Goal: Task Accomplishment & Management: Complete application form

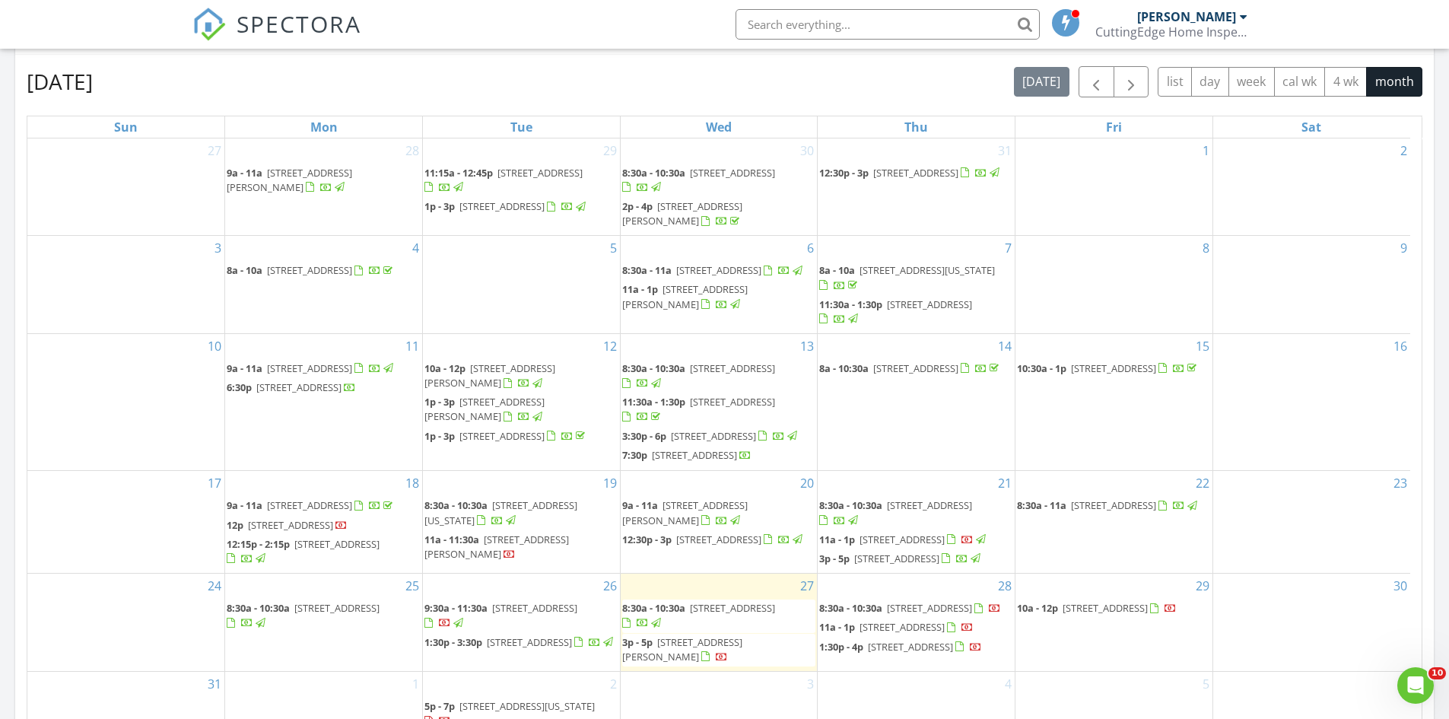
scroll to position [913, 0]
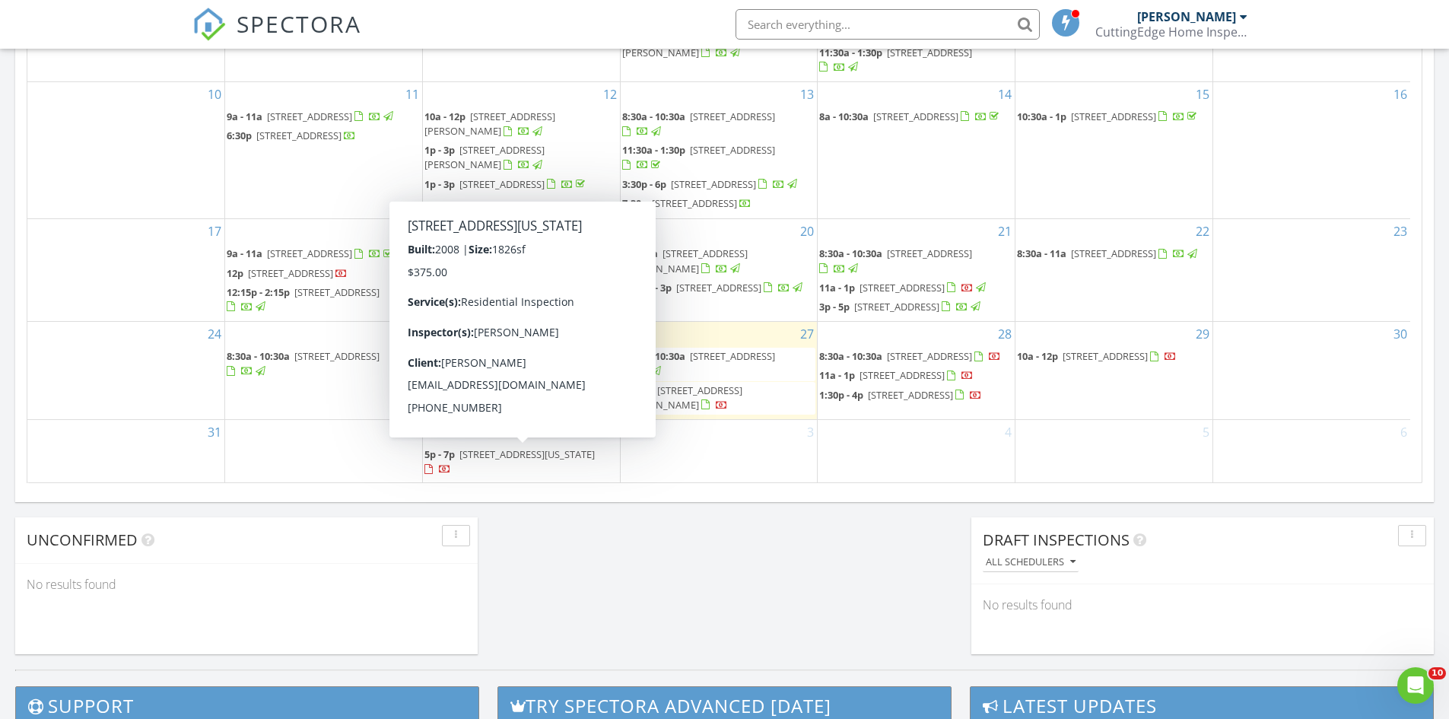
click at [452, 464] on span "5p - 7p 8806 Wyoming St, Omaha 68122" at bounding box center [521, 462] width 194 height 30
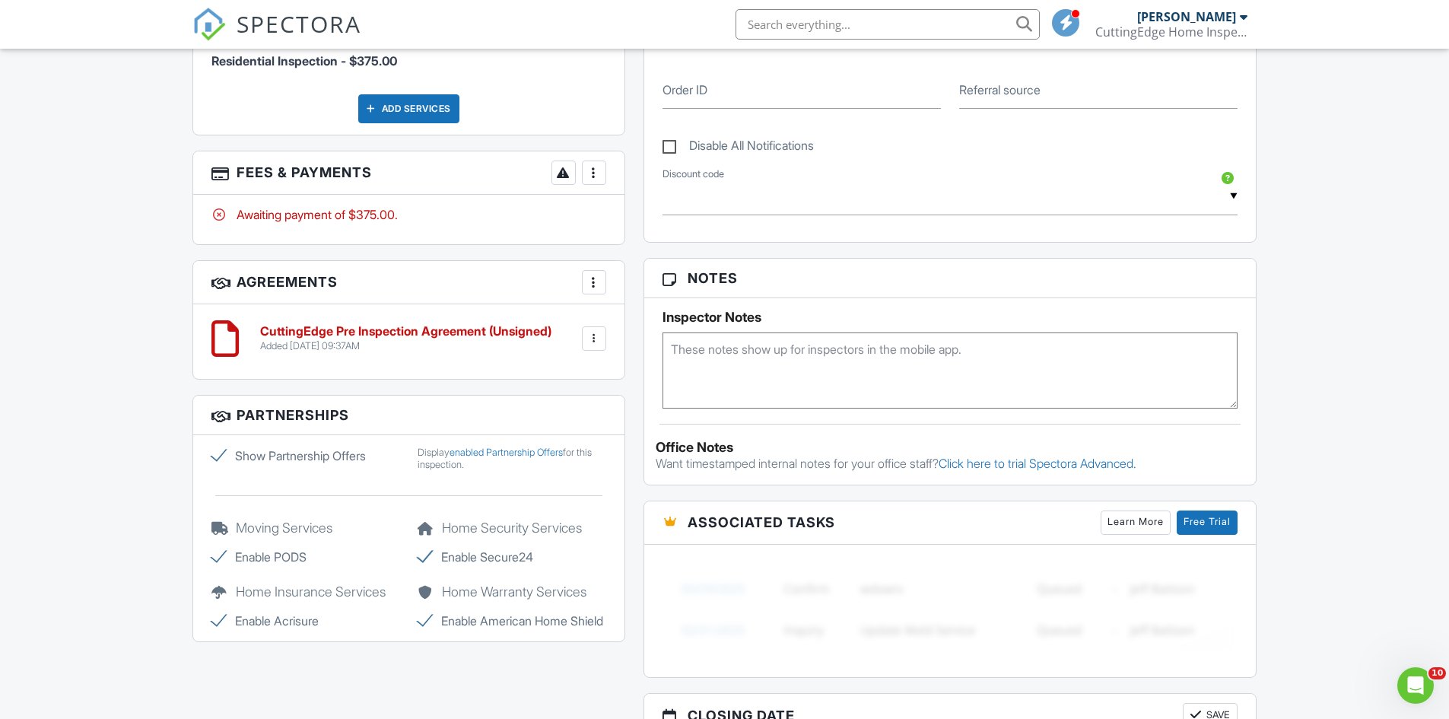
click at [437, 338] on h6 "CuttingEdge Pre Inspection Agreement (Unsigned)" at bounding box center [405, 332] width 291 height 14
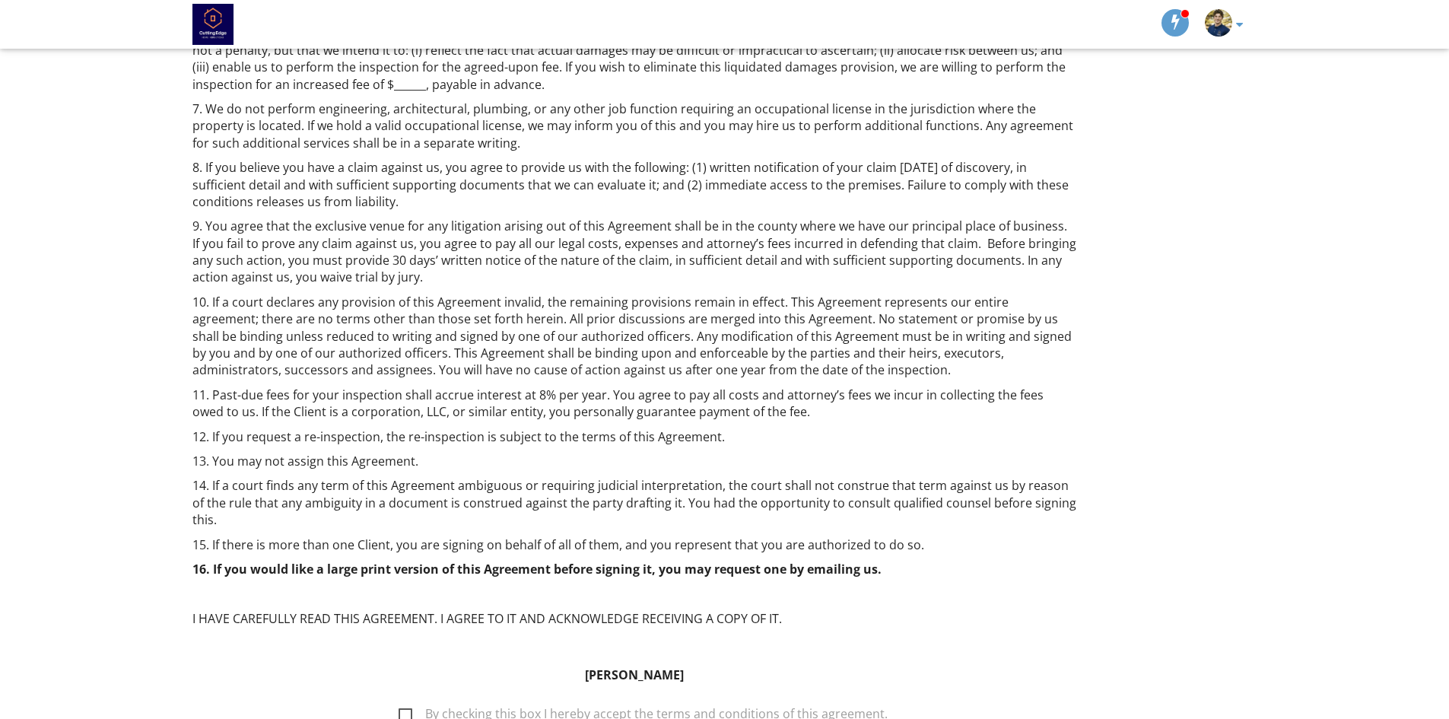
scroll to position [848, 0]
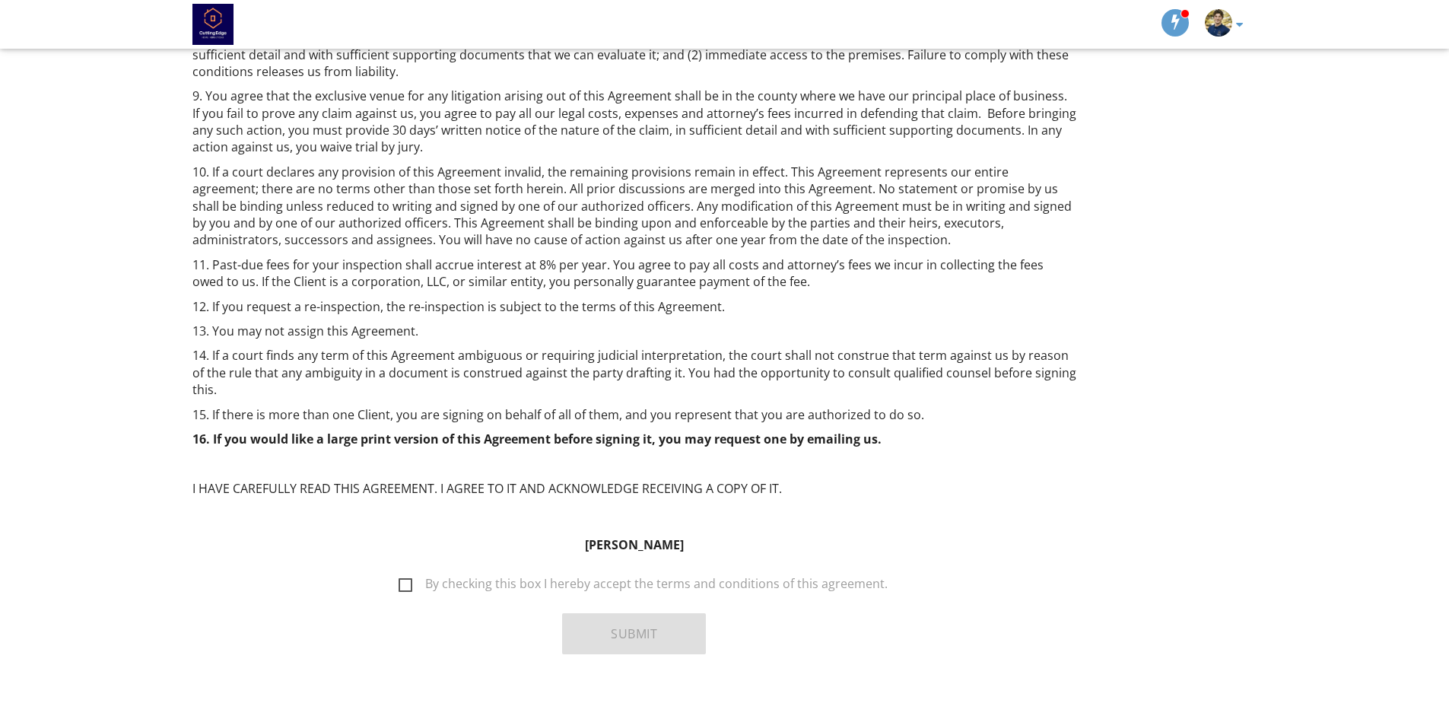
click at [414, 576] on label "By checking this box I hereby accept the terms and conditions of this agreement." at bounding box center [643, 585] width 489 height 19
click at [399, 571] on input "By checking this box I hereby accept the terms and conditions of this agreement." at bounding box center [394, 576] width 10 height 10
checkbox input "true"
click at [614, 613] on button "Submit" at bounding box center [634, 633] width 144 height 41
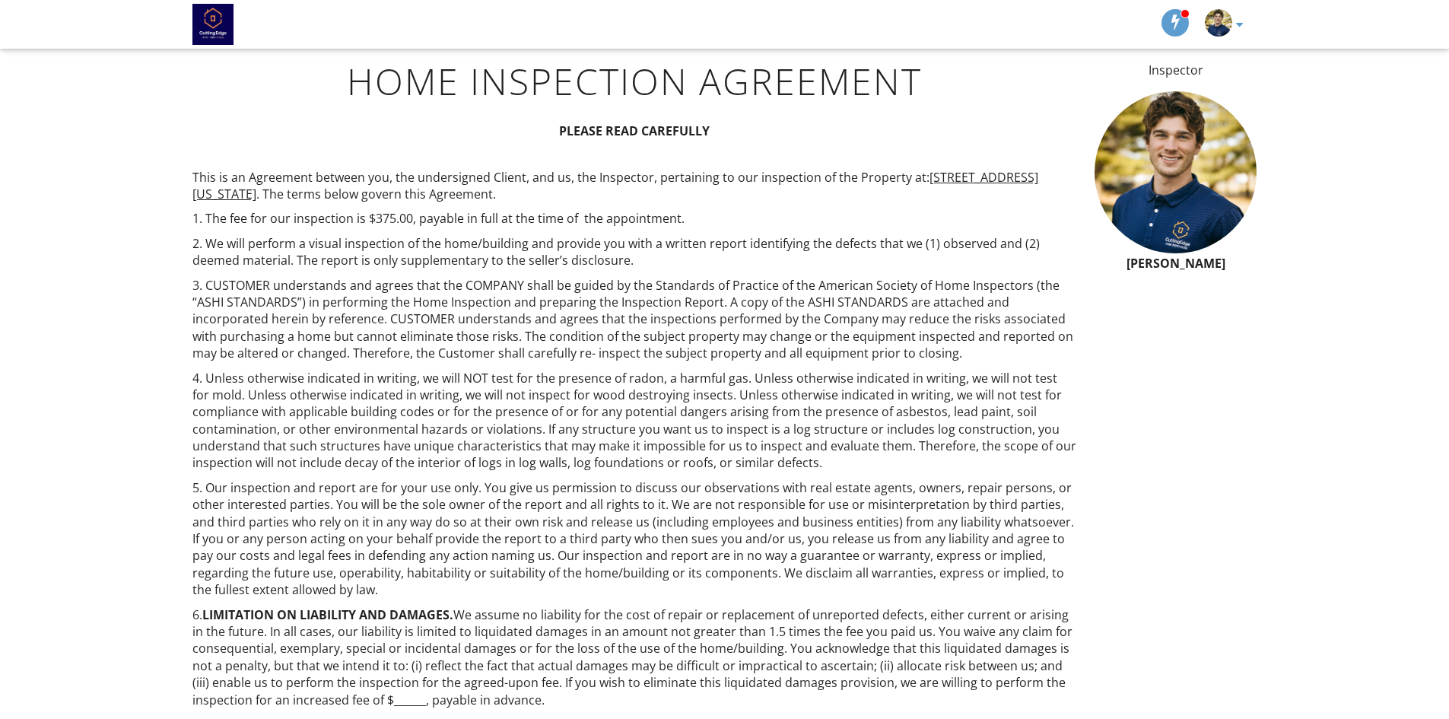
scroll to position [0, 0]
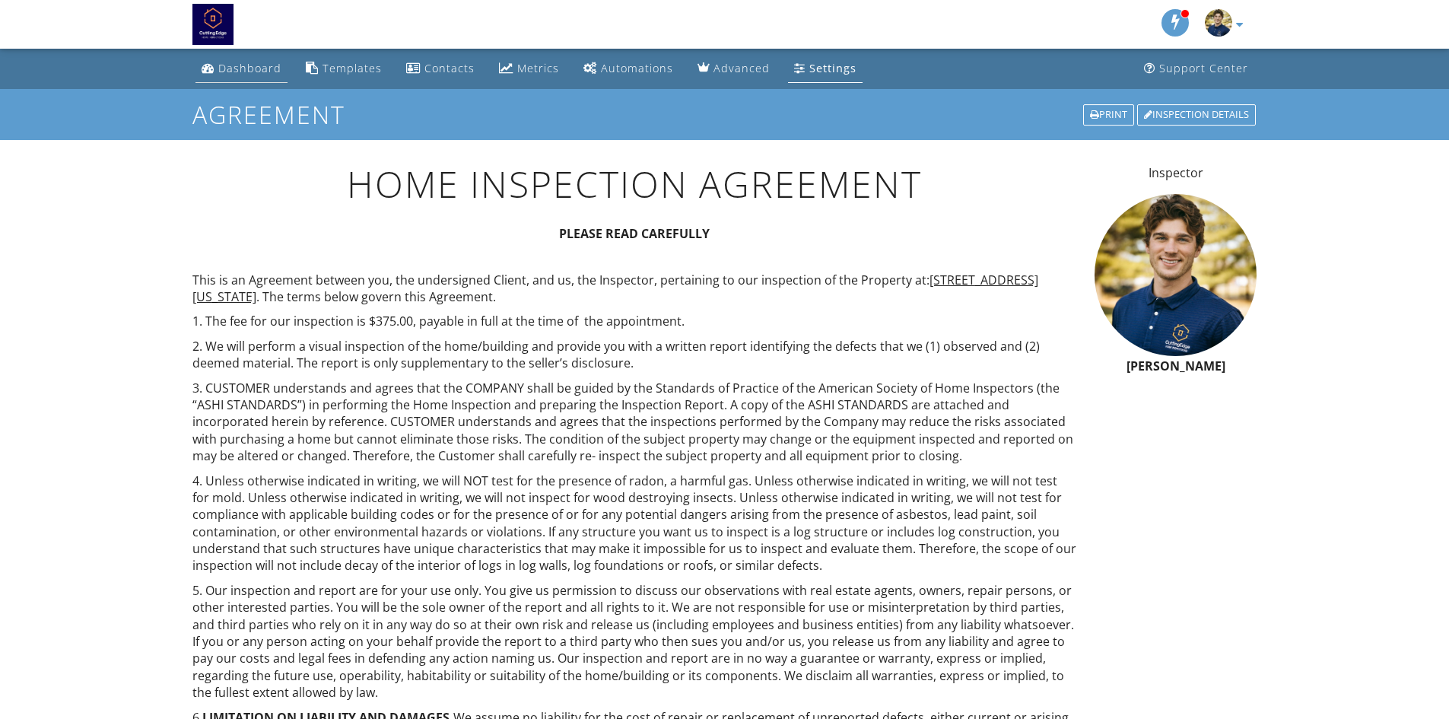
click at [240, 61] on div "Dashboard" at bounding box center [249, 68] width 63 height 14
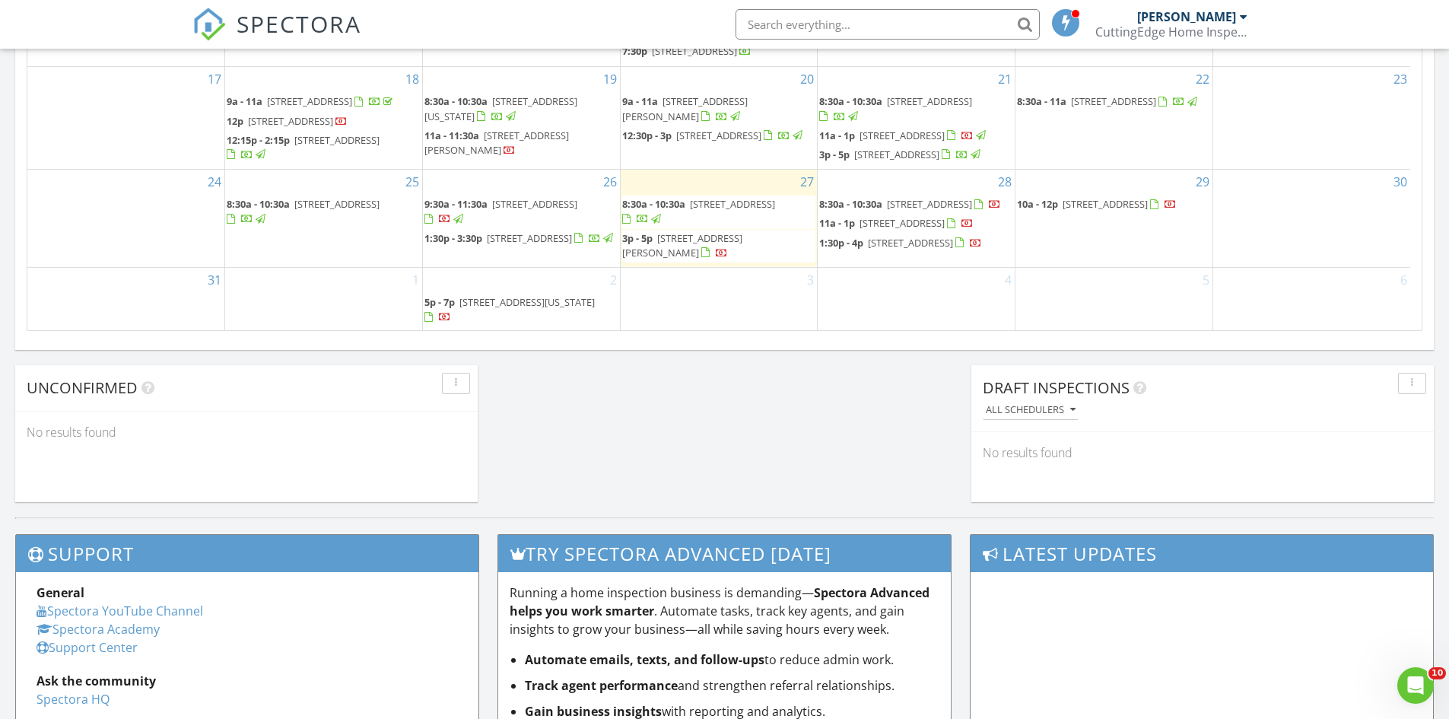
scroll to position [73, 0]
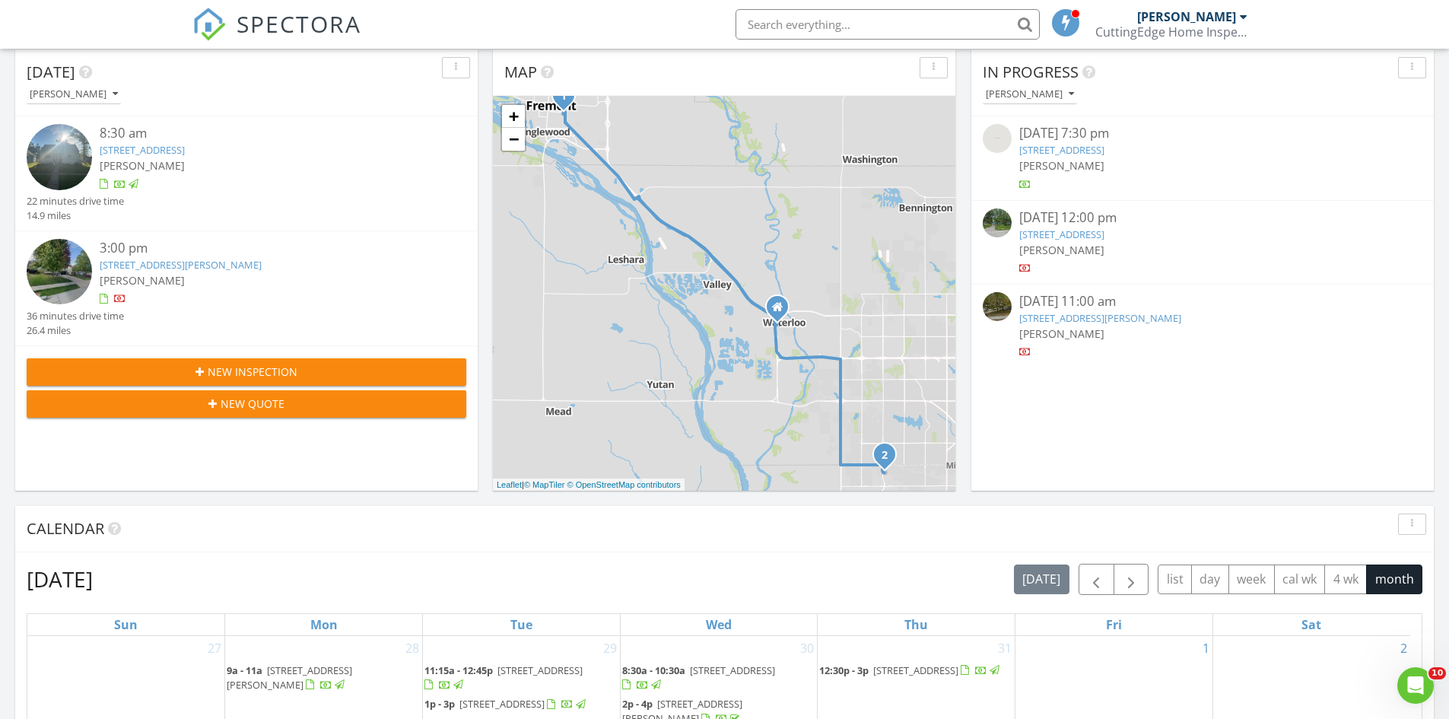
scroll to position [0, 0]
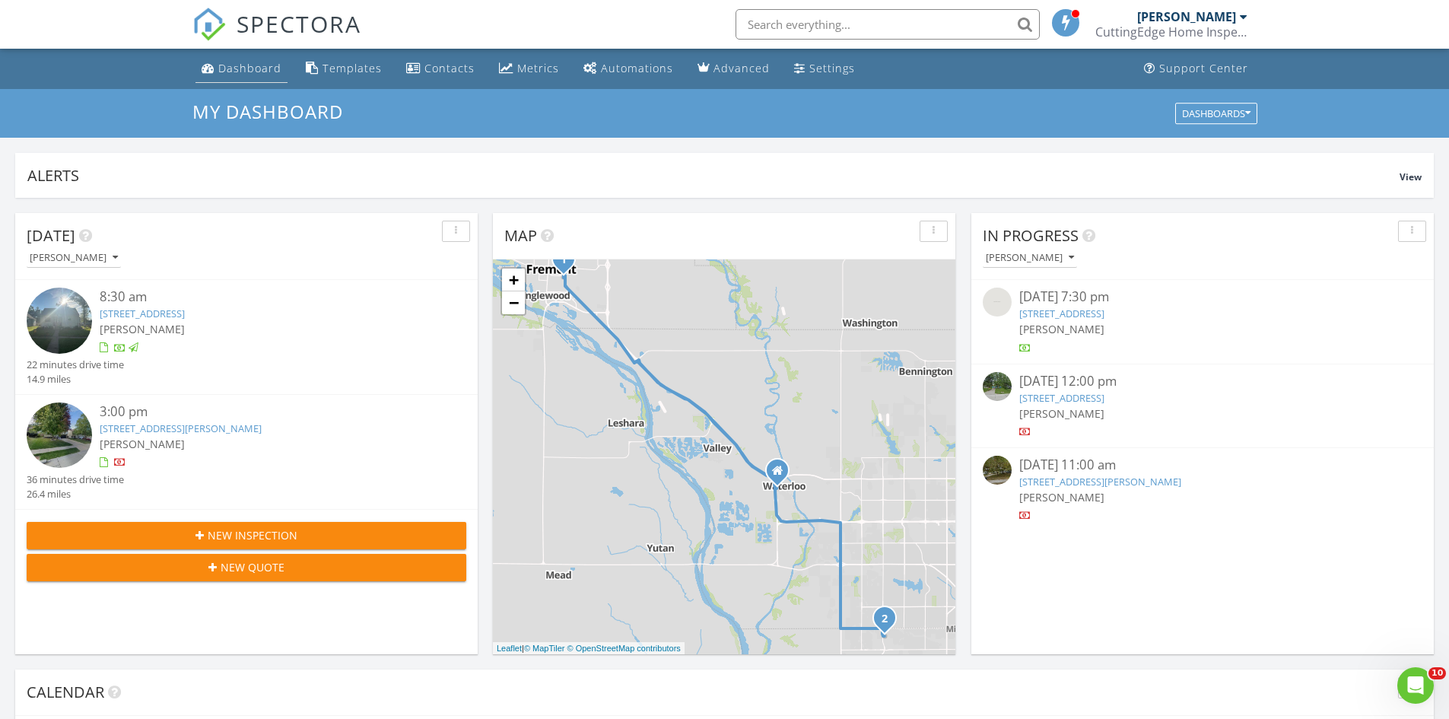
click at [232, 69] on div "Dashboard" at bounding box center [249, 68] width 63 height 14
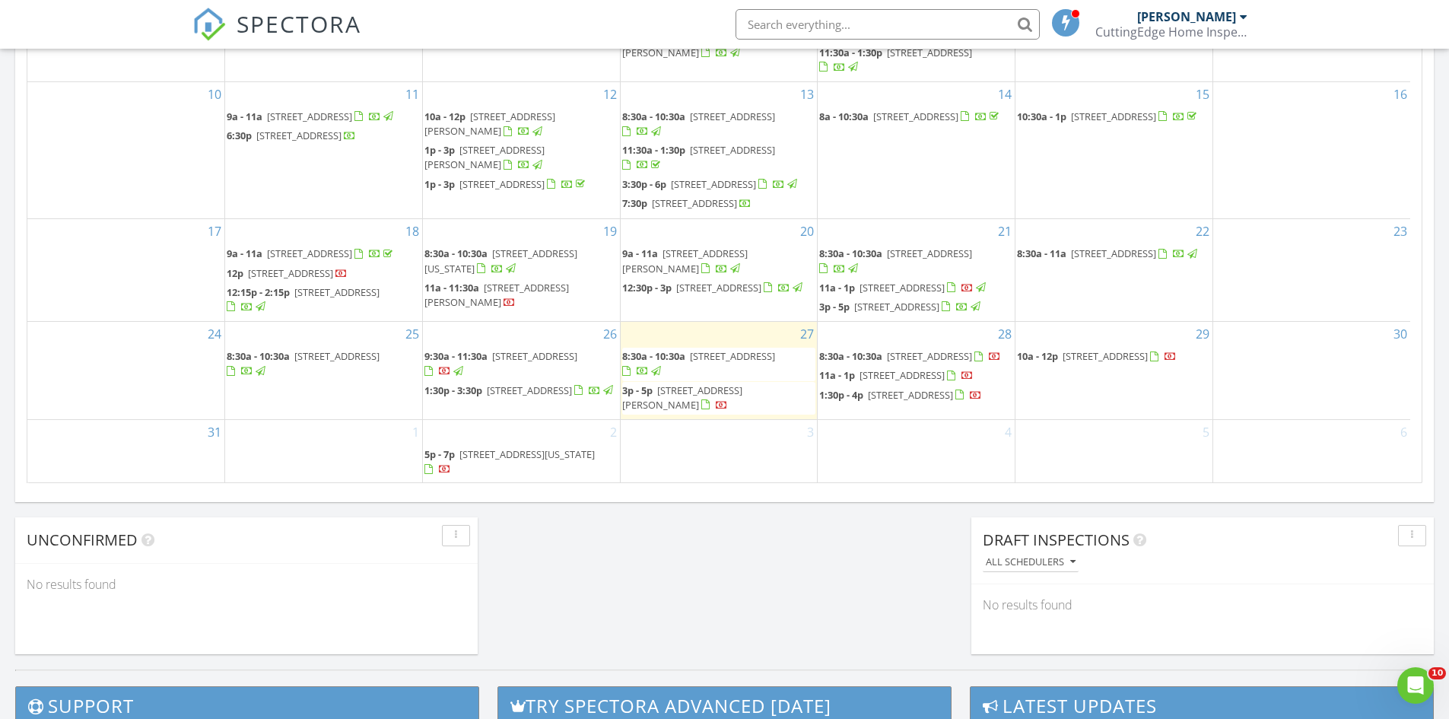
scroll to position [73, 0]
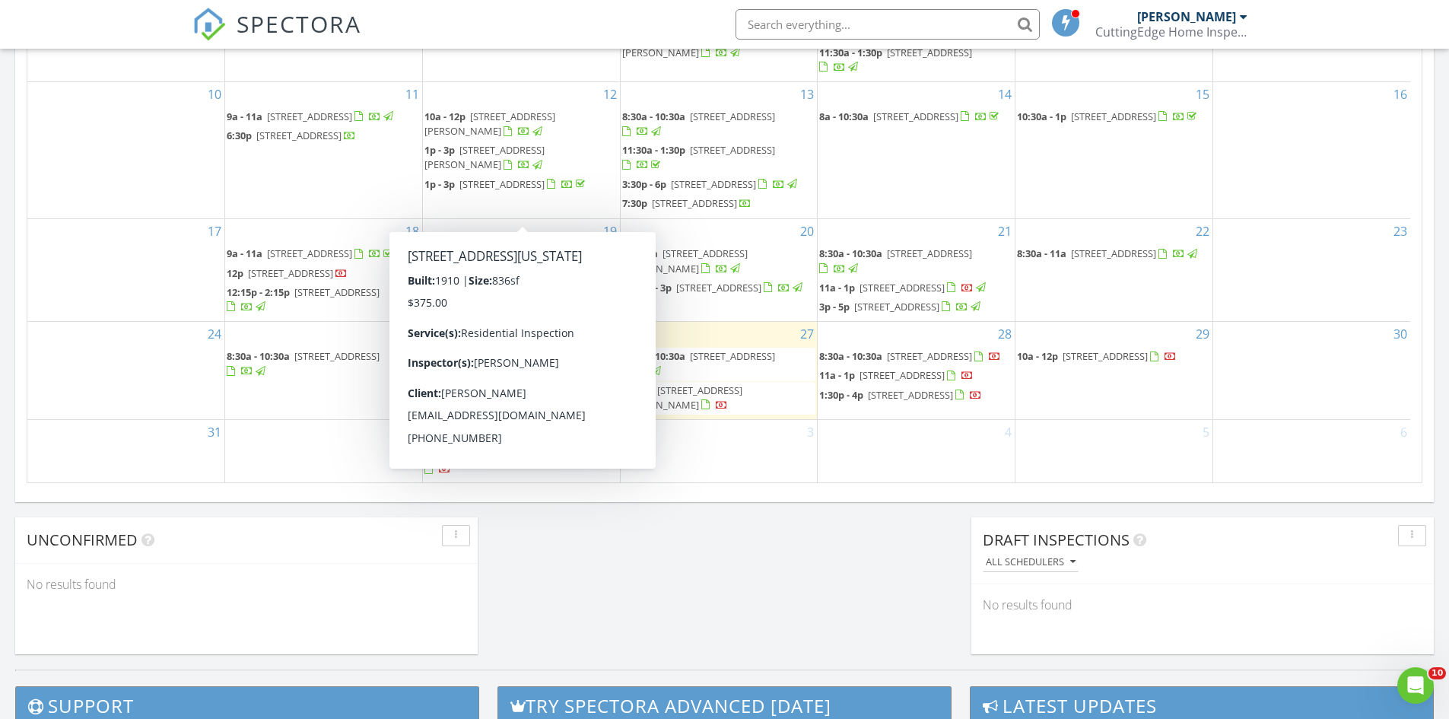
scroll to position [8, 8]
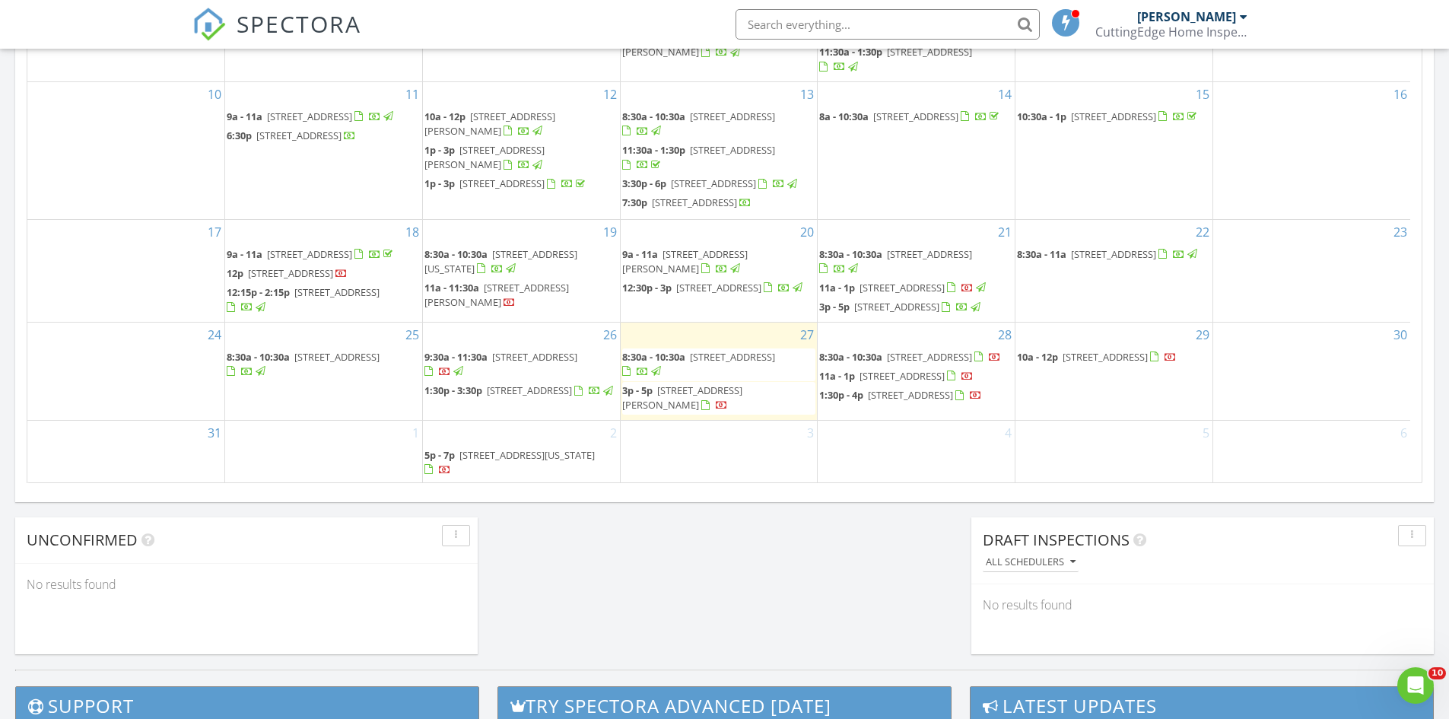
scroll to position [1408, 1472]
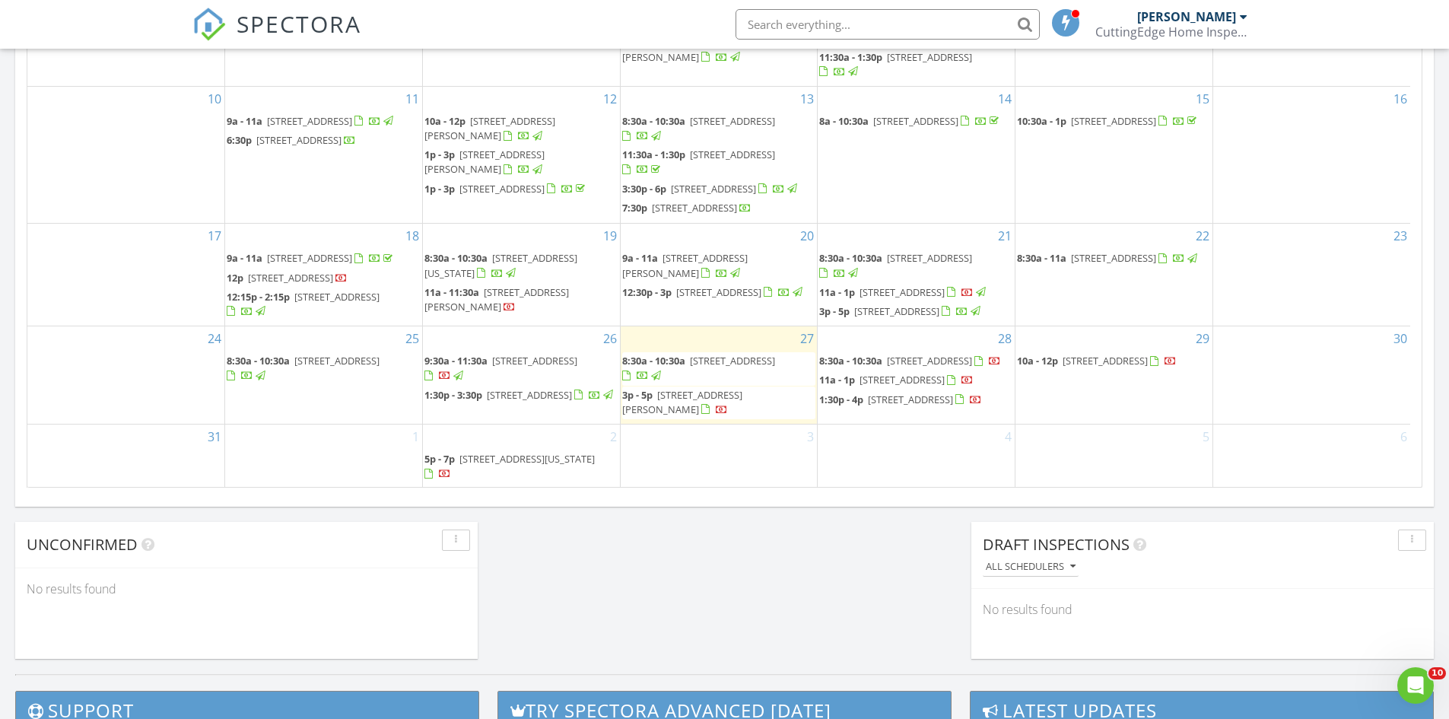
scroll to position [913, 0]
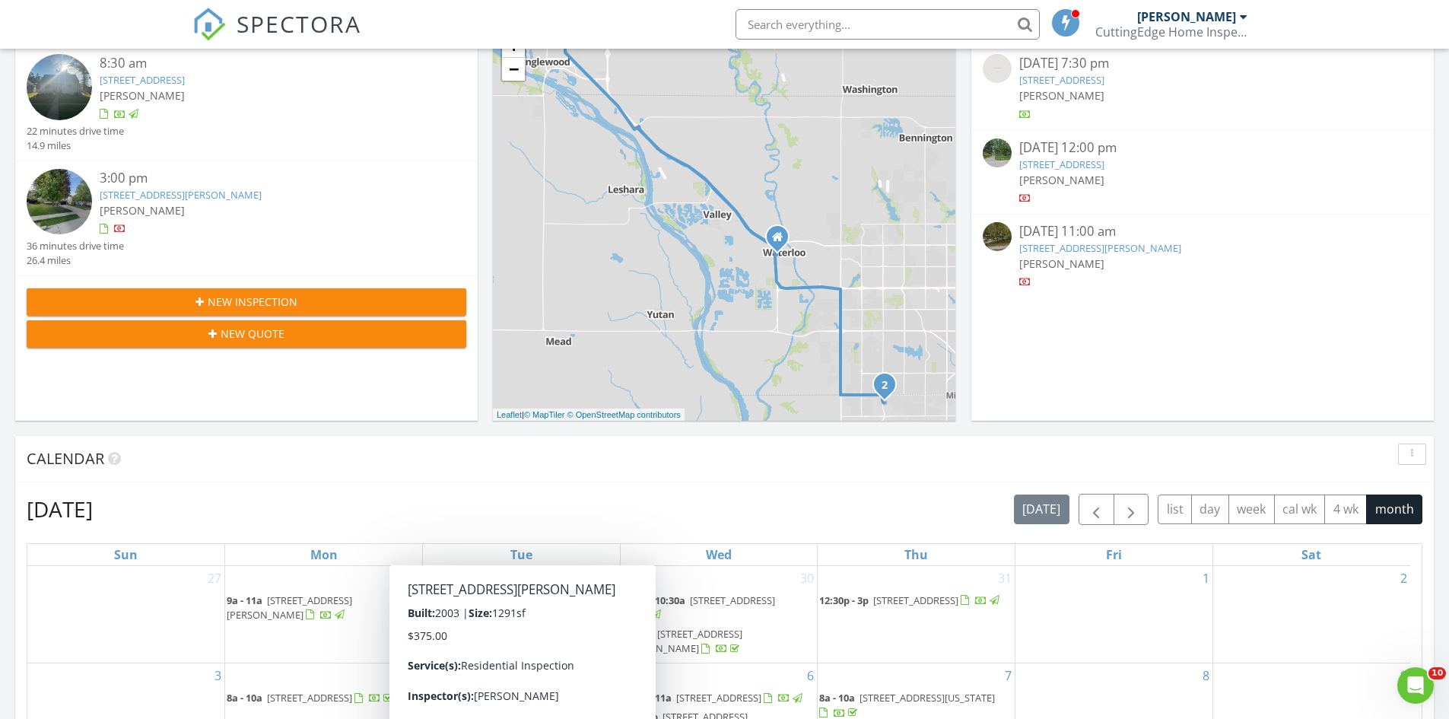
scroll to position [228, 0]
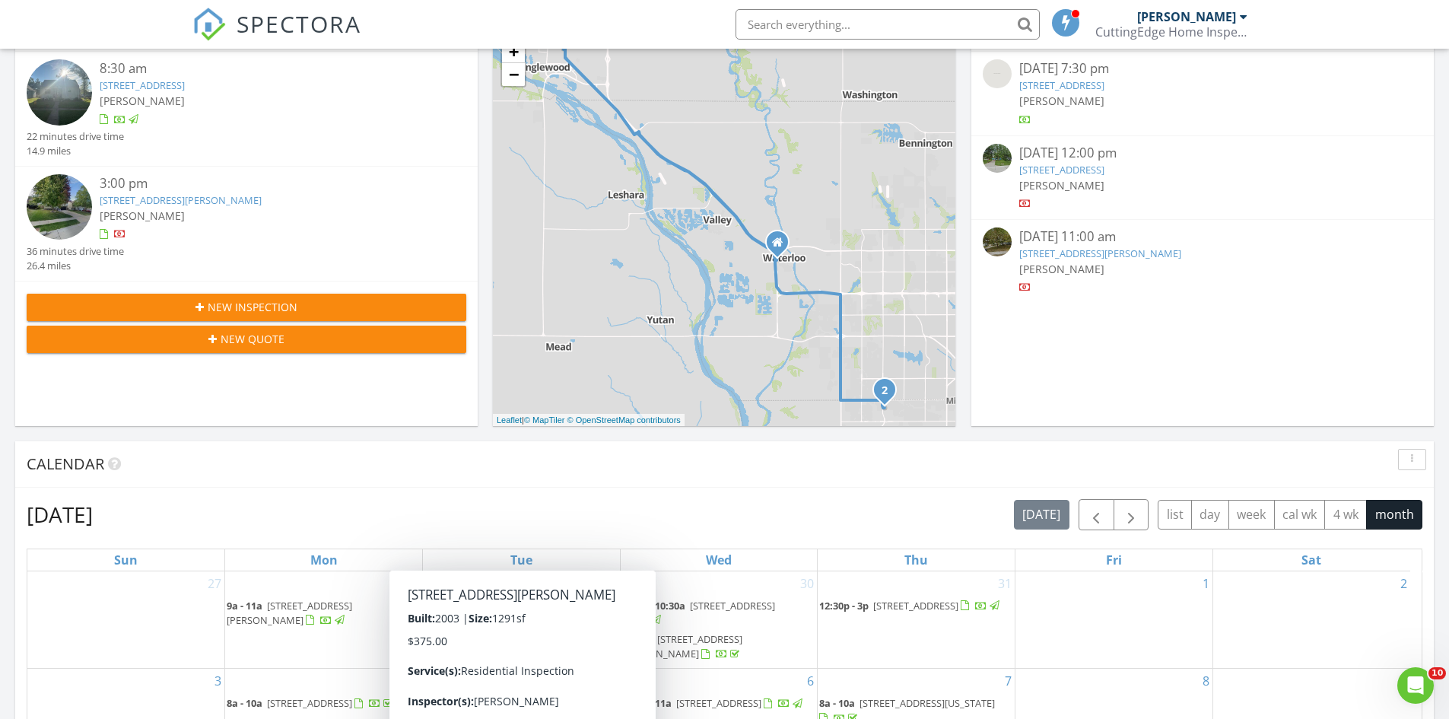
click at [256, 306] on span "New Inspection" at bounding box center [253, 307] width 90 height 16
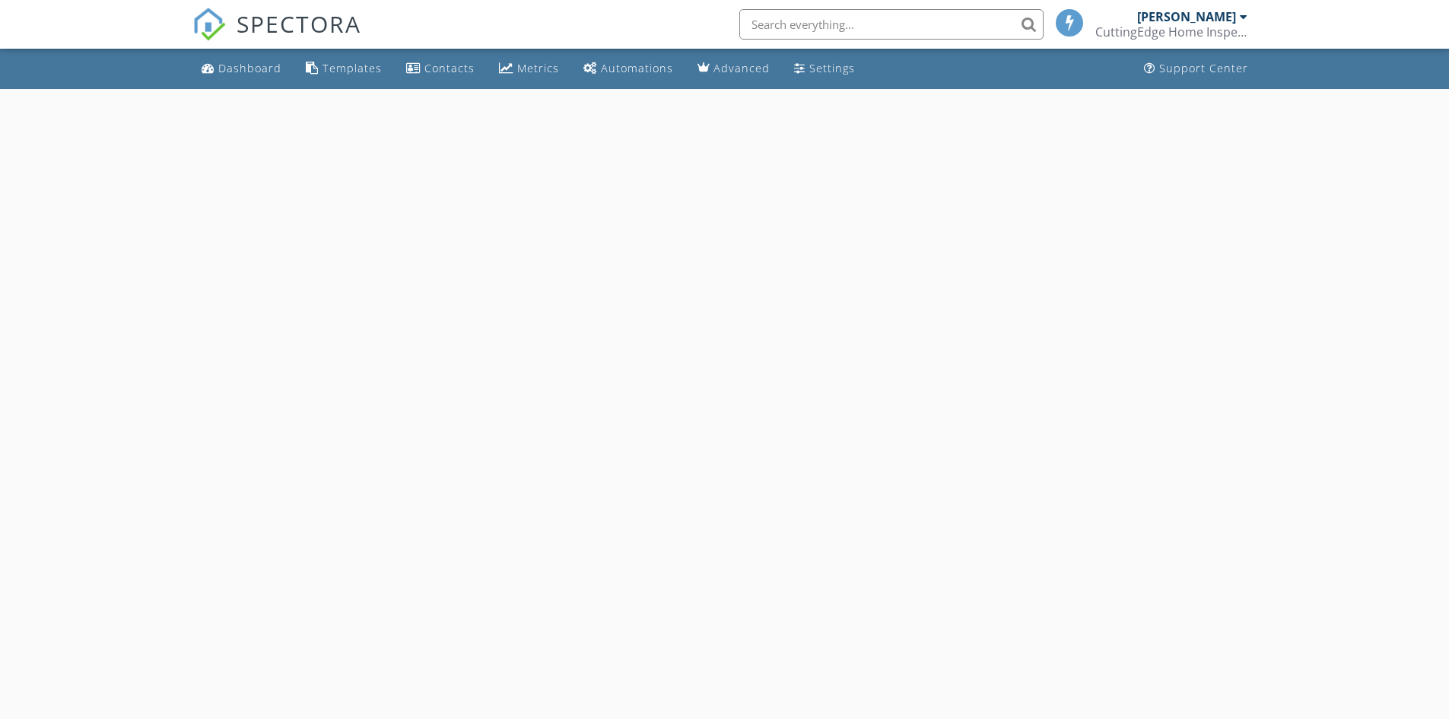
select select "7"
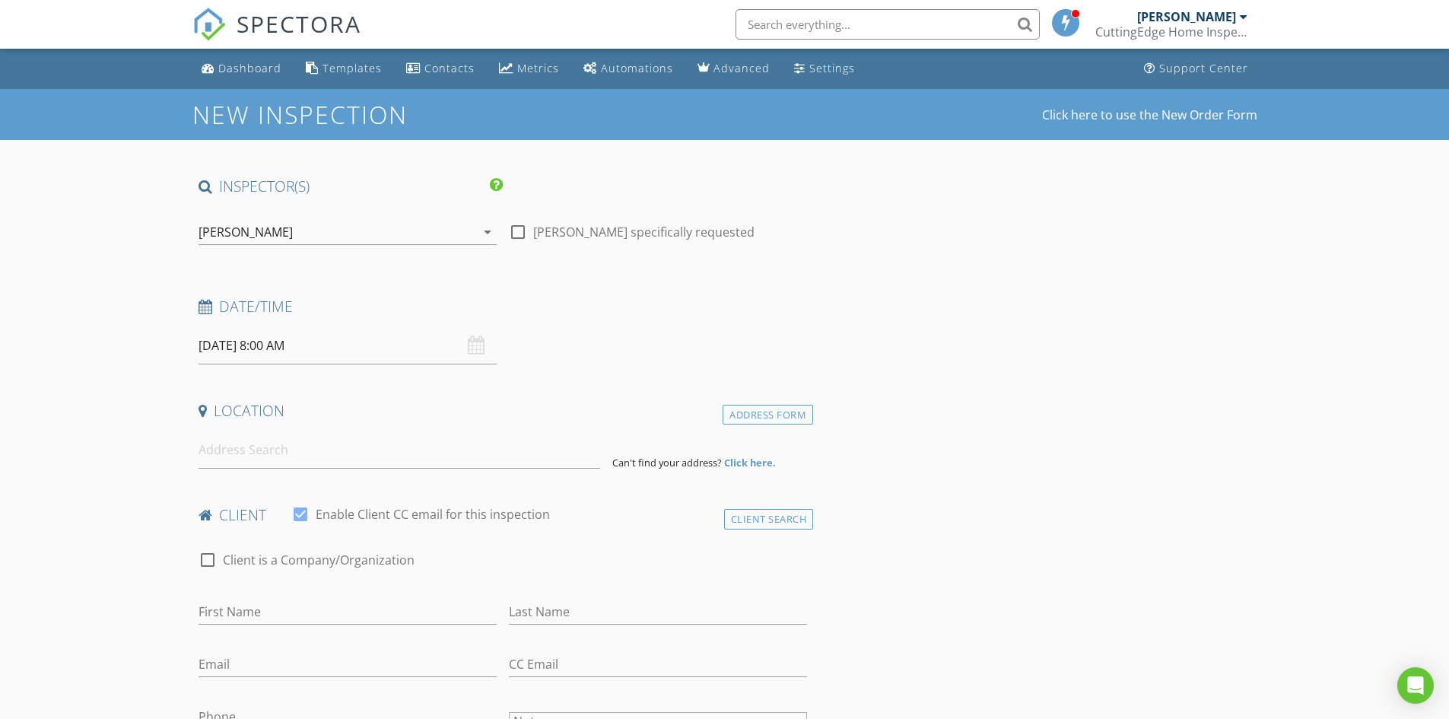
click at [394, 353] on input "08/28/2025 8:00 AM" at bounding box center [347, 345] width 298 height 37
type input "08/29/2025 8:00 AM"
type input "09"
type input "08/29/2025 9:00 AM"
click at [287, 595] on span at bounding box center [286, 597] width 11 height 15
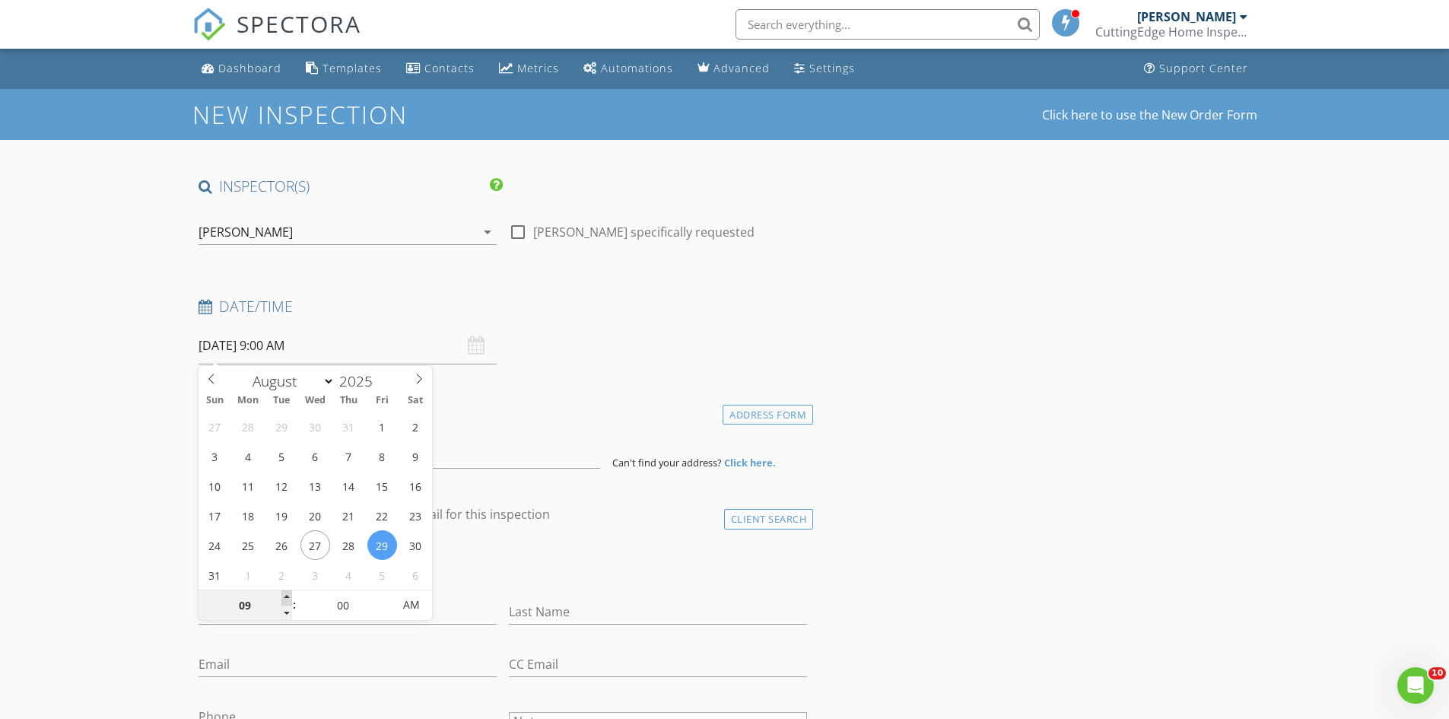
type input "10"
type input "08/29/2025 10:00 AM"
click at [287, 595] on span at bounding box center [286, 597] width 11 height 15
type input "11"
type input "08/29/2025 11:00 AM"
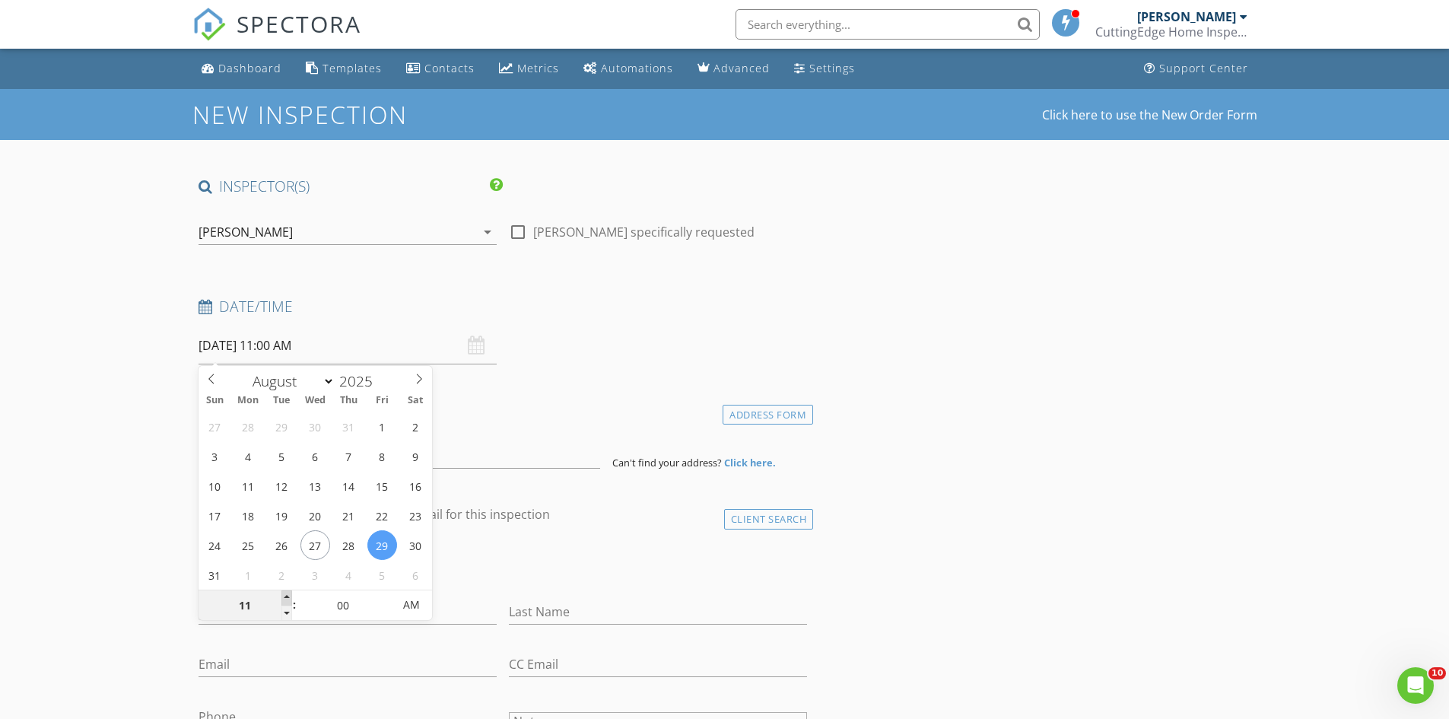
click at [287, 595] on span at bounding box center [286, 597] width 11 height 15
type input "10"
type input "08/29/2025 10:00 AM"
click at [289, 614] on span at bounding box center [286, 612] width 11 height 15
type input "05"
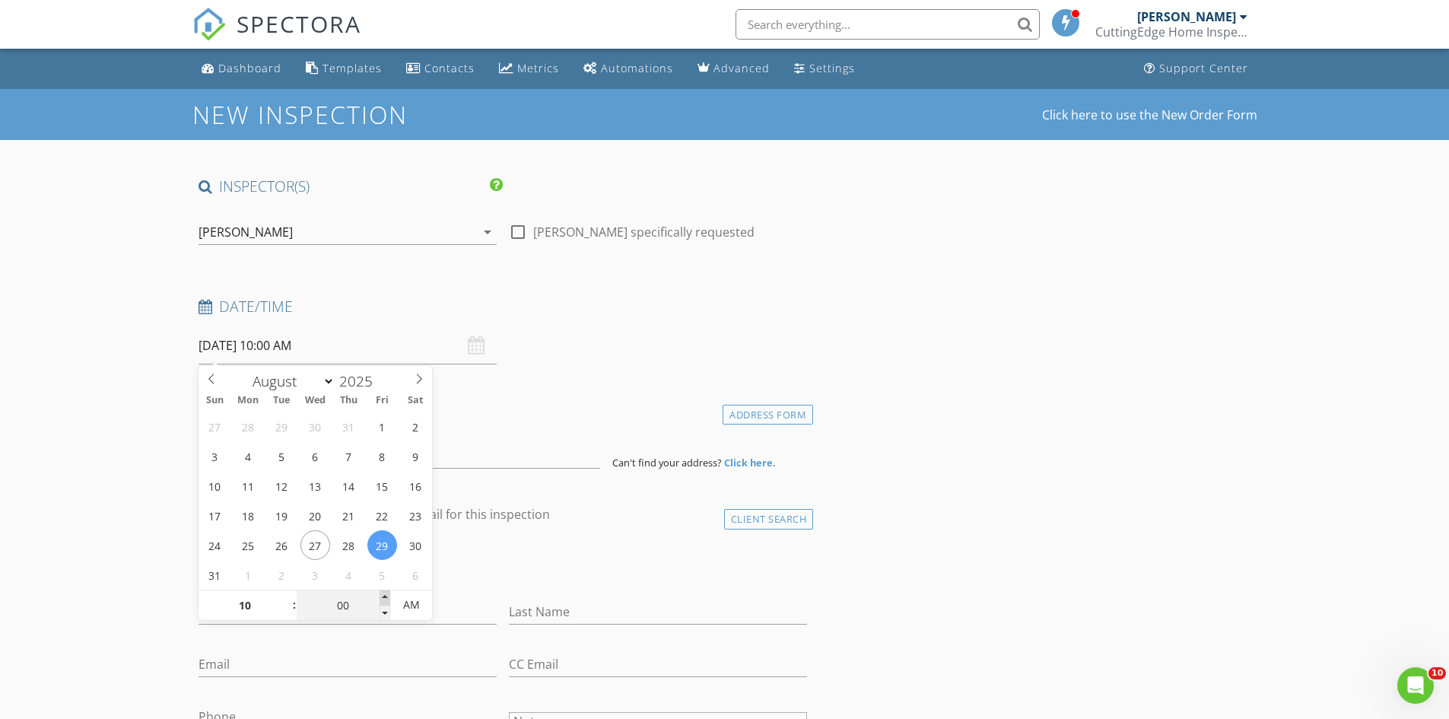
type input "08/29/2025 10:05 AM"
click at [386, 595] on span at bounding box center [384, 597] width 11 height 15
type input "10"
type input "08/29/2025 10:10 AM"
click at [386, 595] on span at bounding box center [384, 597] width 11 height 15
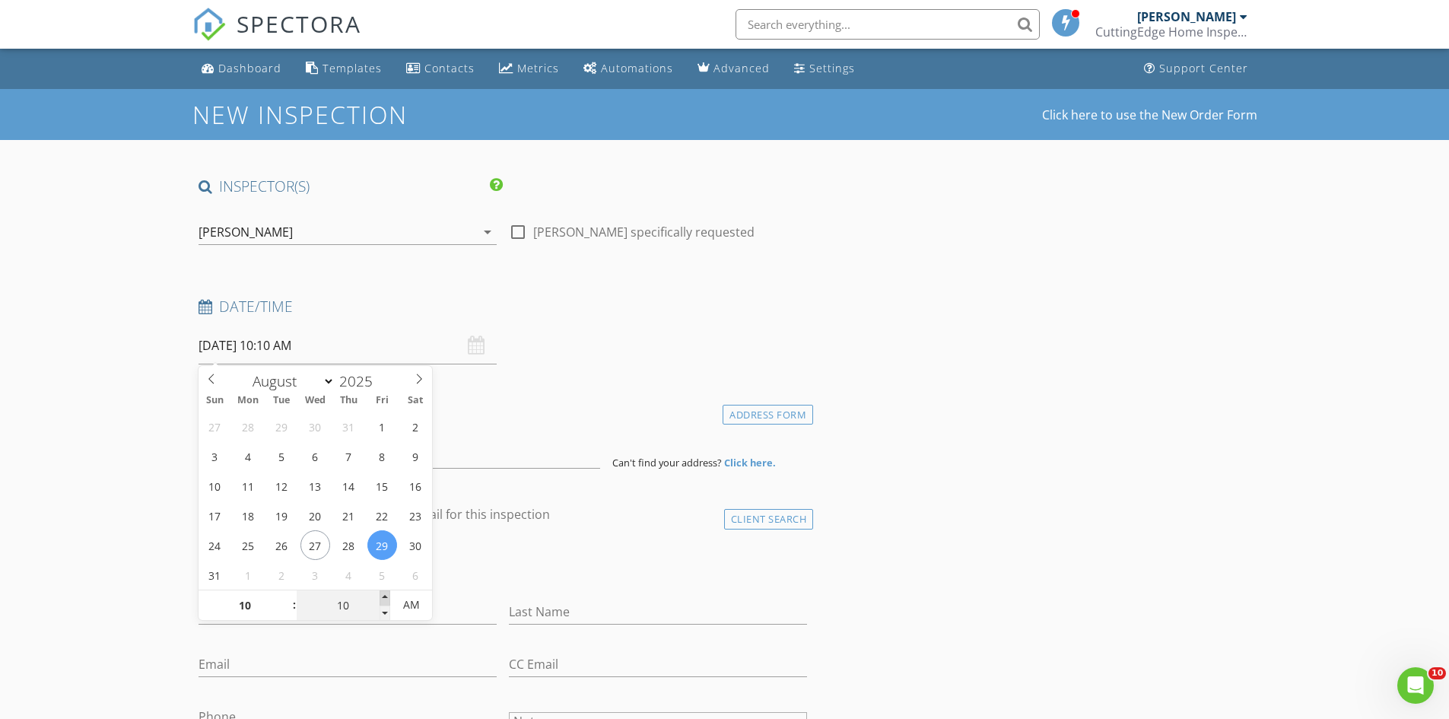
type input "15"
type input "08/29/2025 10:15 AM"
click at [386, 595] on span at bounding box center [384, 597] width 11 height 15
type input "20"
type input "08/29/2025 10:20 AM"
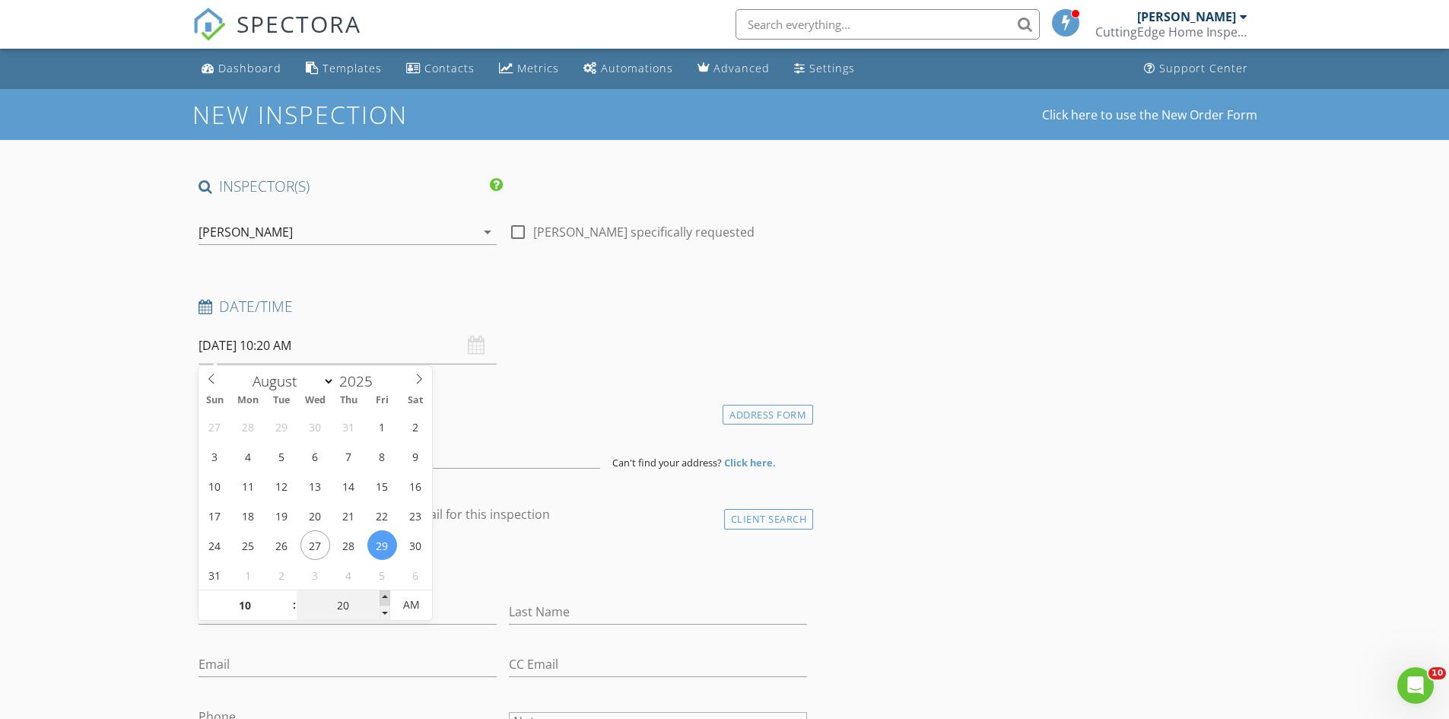
click at [386, 595] on span at bounding box center [384, 597] width 11 height 15
type input "25"
type input "08/29/2025 10:25 AM"
click at [386, 595] on span at bounding box center [384, 597] width 11 height 15
type input "30"
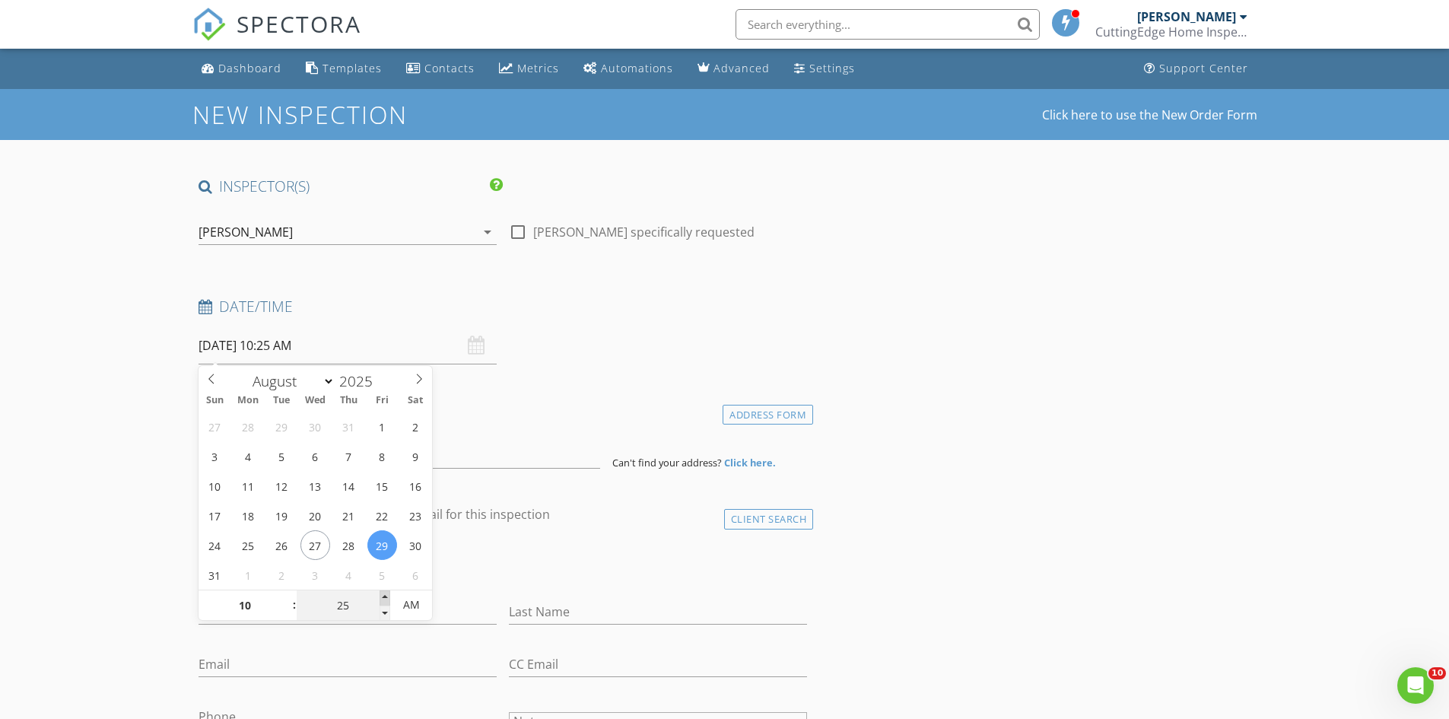
type input "08/29/2025 10:30 AM"
click at [386, 595] on span at bounding box center [384, 597] width 11 height 15
click at [570, 424] on div "Location" at bounding box center [502, 416] width 621 height 30
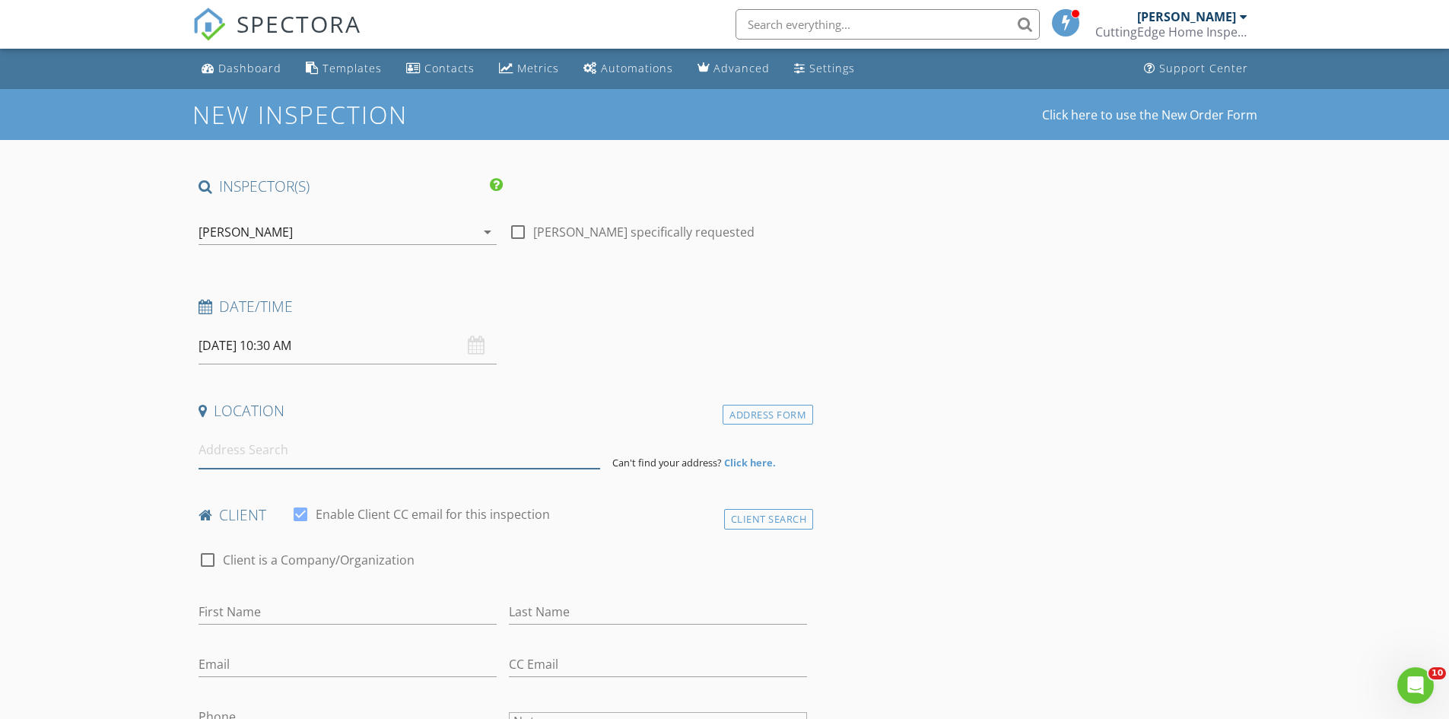
click at [457, 457] on input at bounding box center [399, 449] width 402 height 37
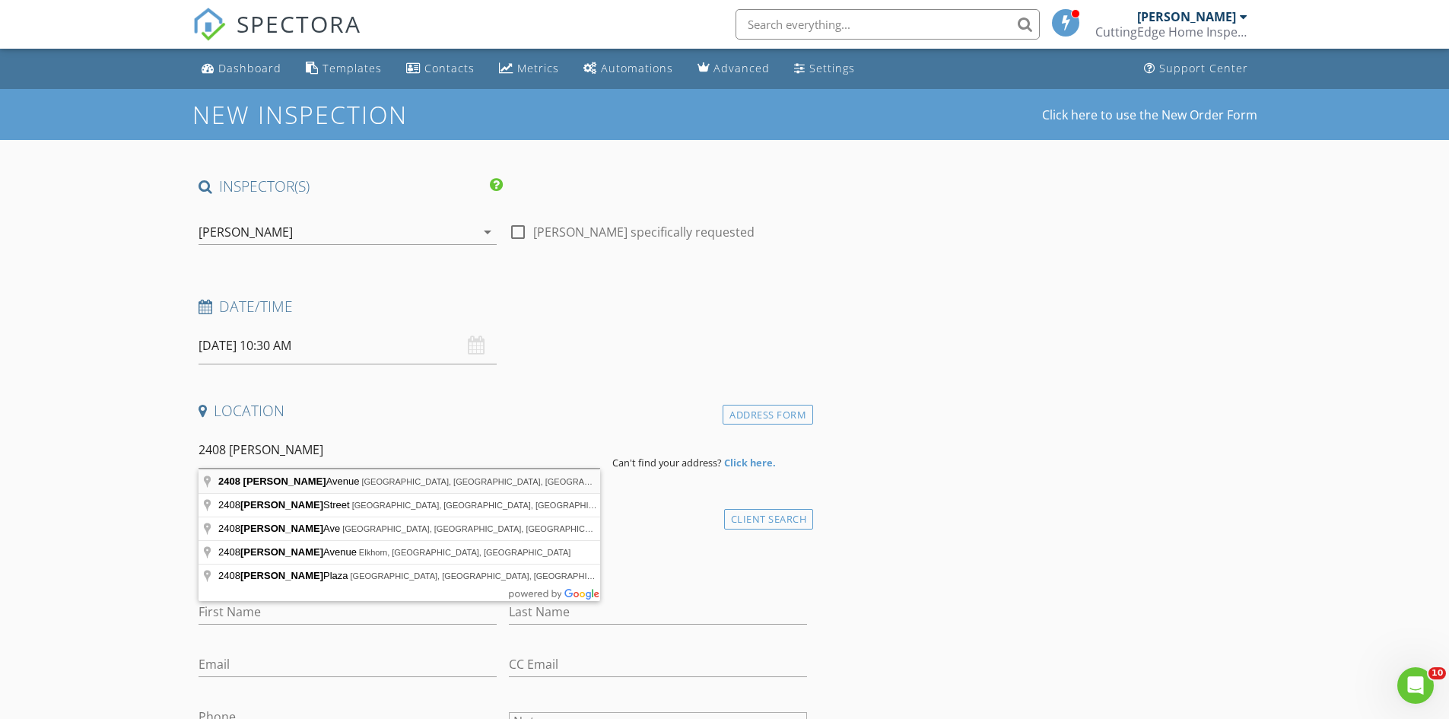
type input "2408 Poppleton Avenue, Omaha, NE, USA"
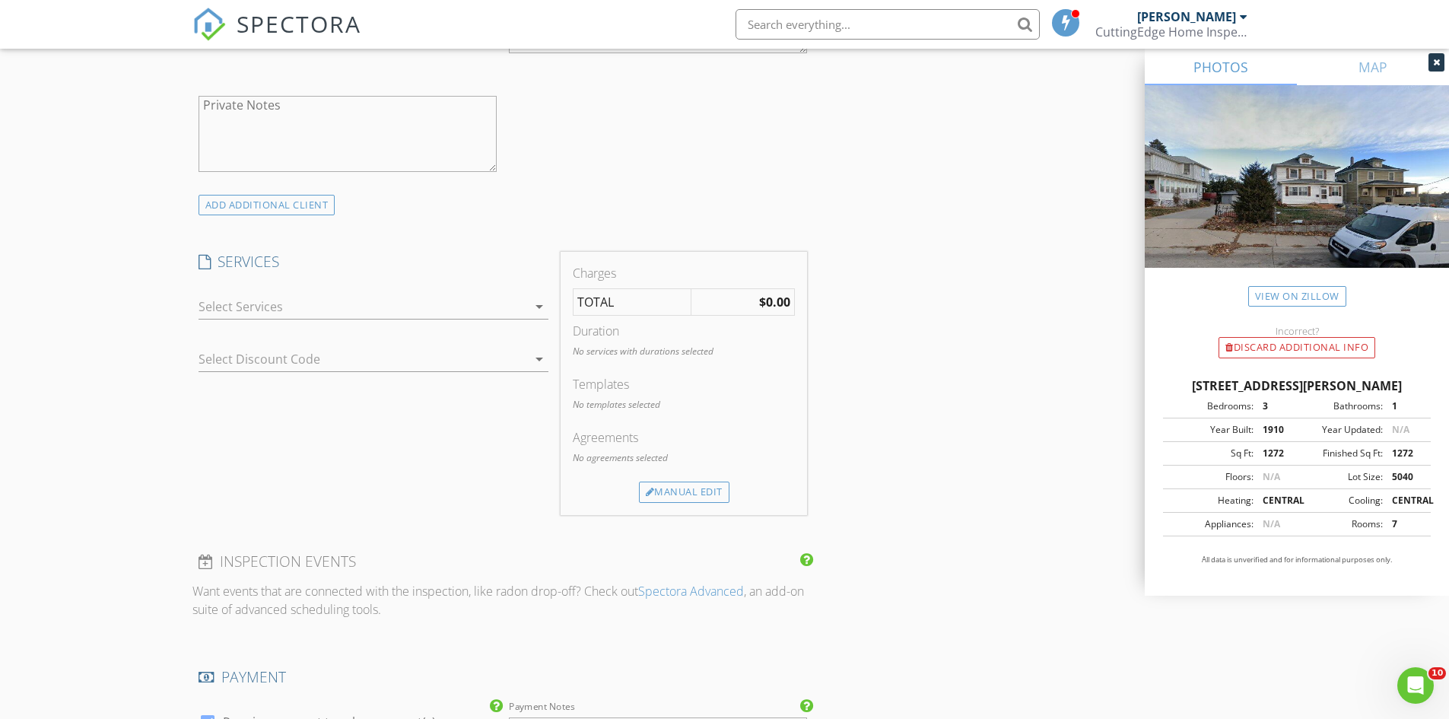
scroll to position [1065, 0]
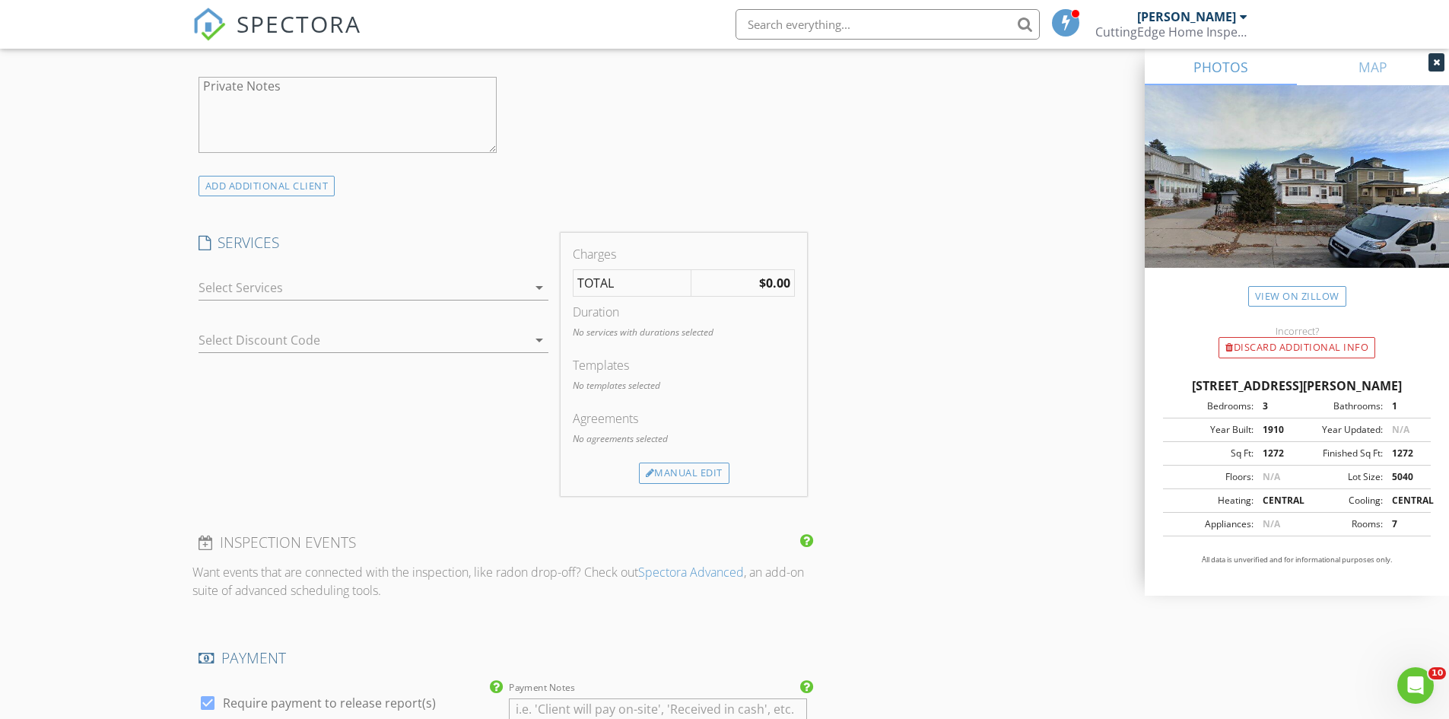
click at [325, 279] on div at bounding box center [362, 287] width 329 height 24
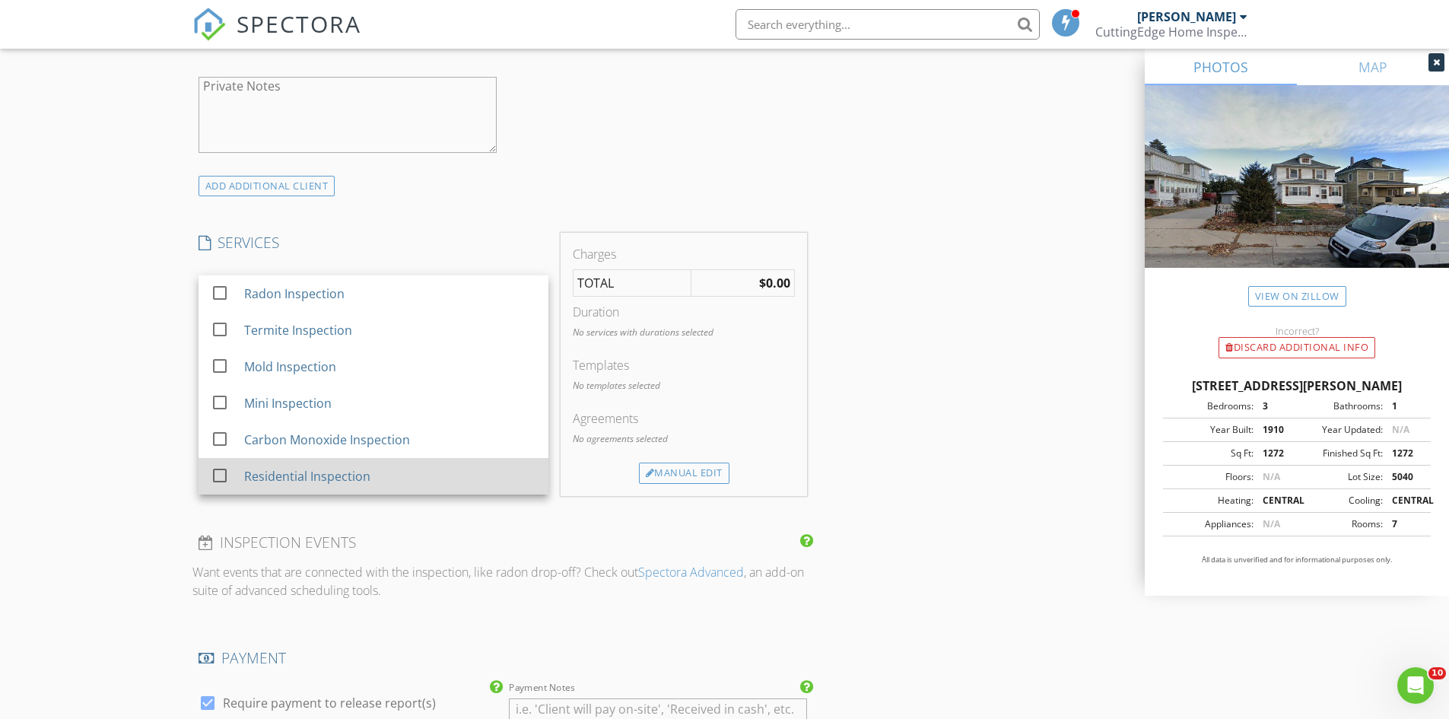
click at [324, 475] on div "Residential Inspection" at bounding box center [306, 476] width 126 height 18
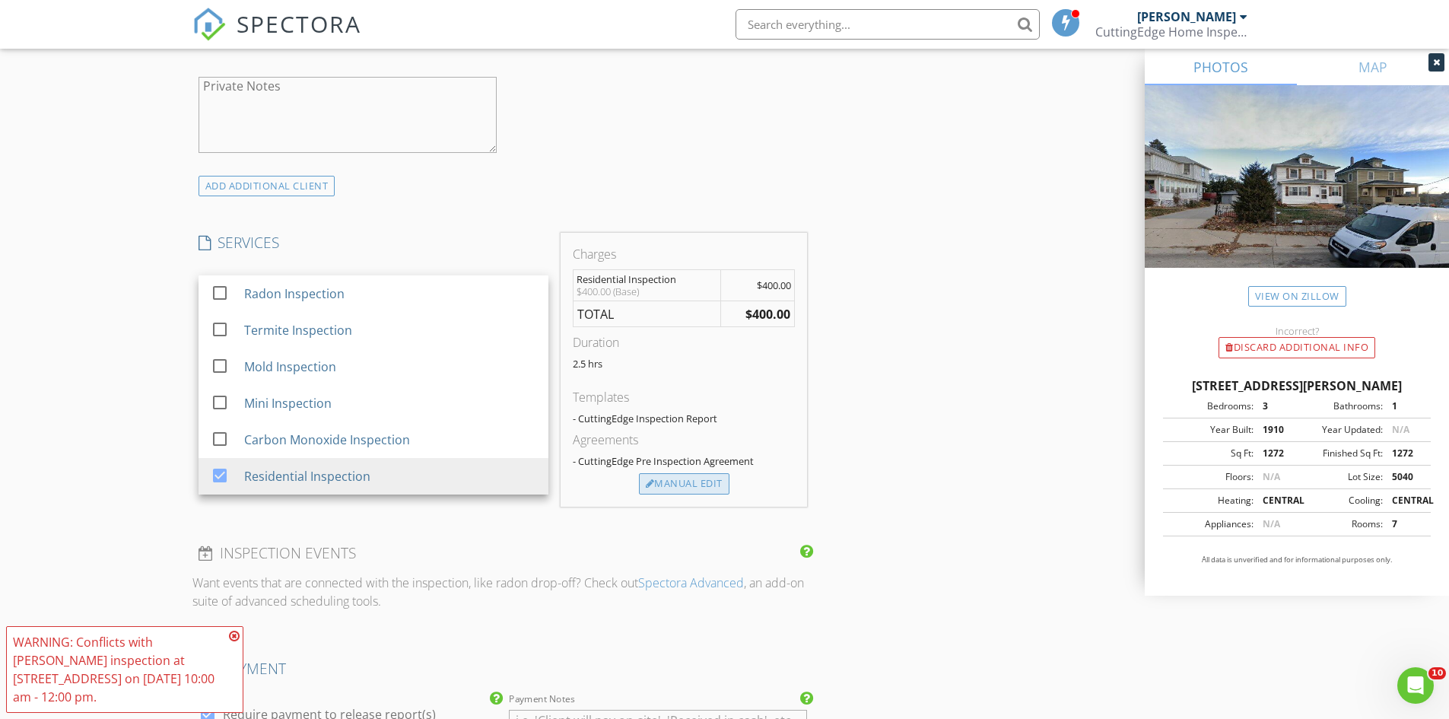
click at [685, 478] on div "Manual Edit" at bounding box center [684, 483] width 91 height 21
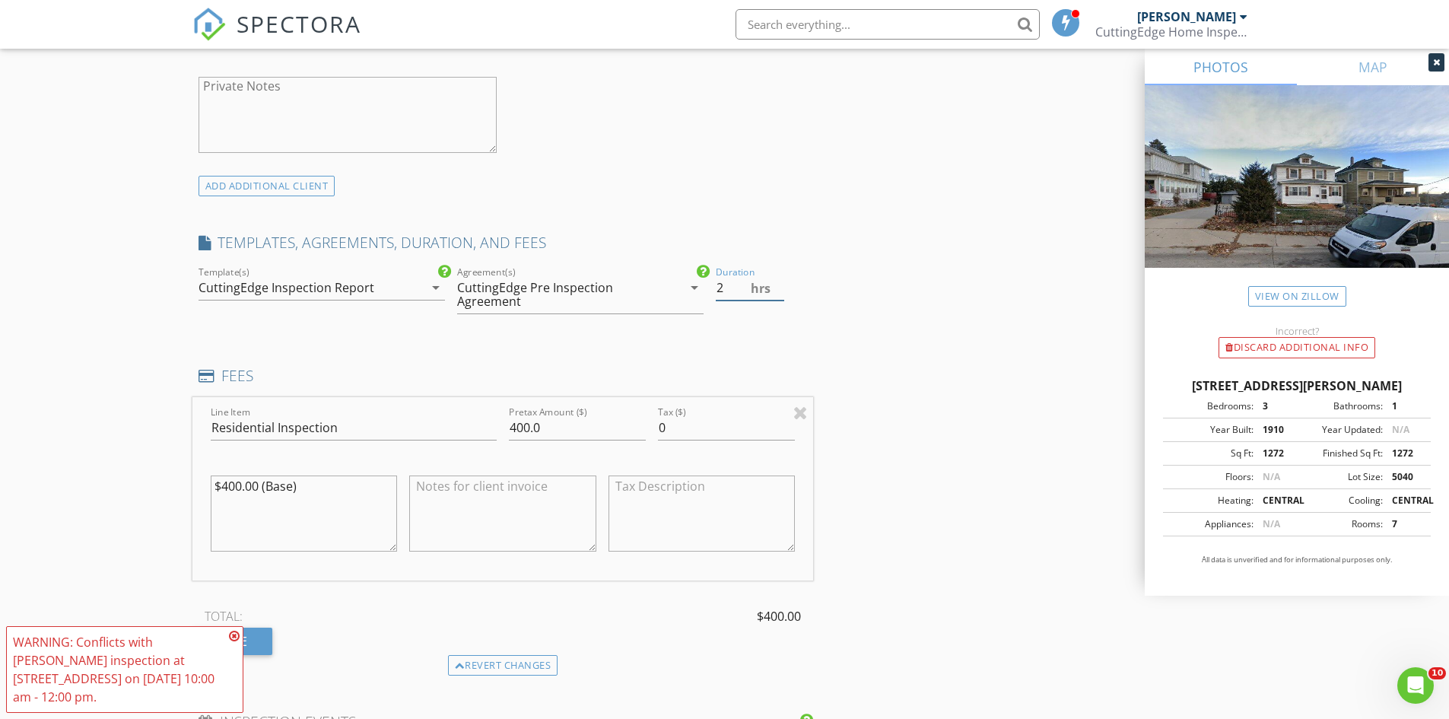
type input "2"
click at [779, 291] on input "2" at bounding box center [750, 287] width 68 height 25
click at [529, 421] on input "400.0" at bounding box center [577, 427] width 137 height 25
type input "435.0"
click at [927, 475] on div "INSPECTOR(S) check_box Luke Walker PRIMARY Luke Walker arrow_drop_down check_bo…" at bounding box center [724, 448] width 1065 height 2673
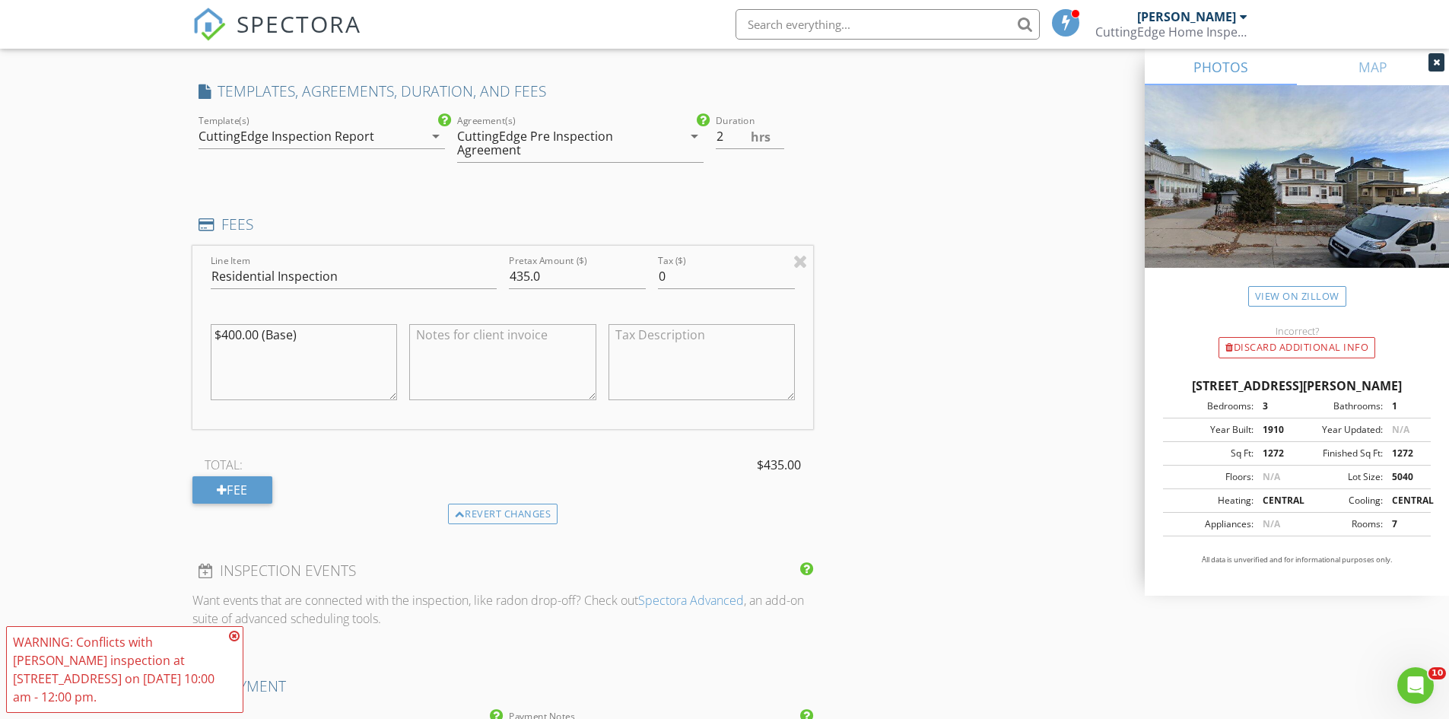
scroll to position [1217, 0]
click at [238, 635] on icon at bounding box center [234, 636] width 11 height 12
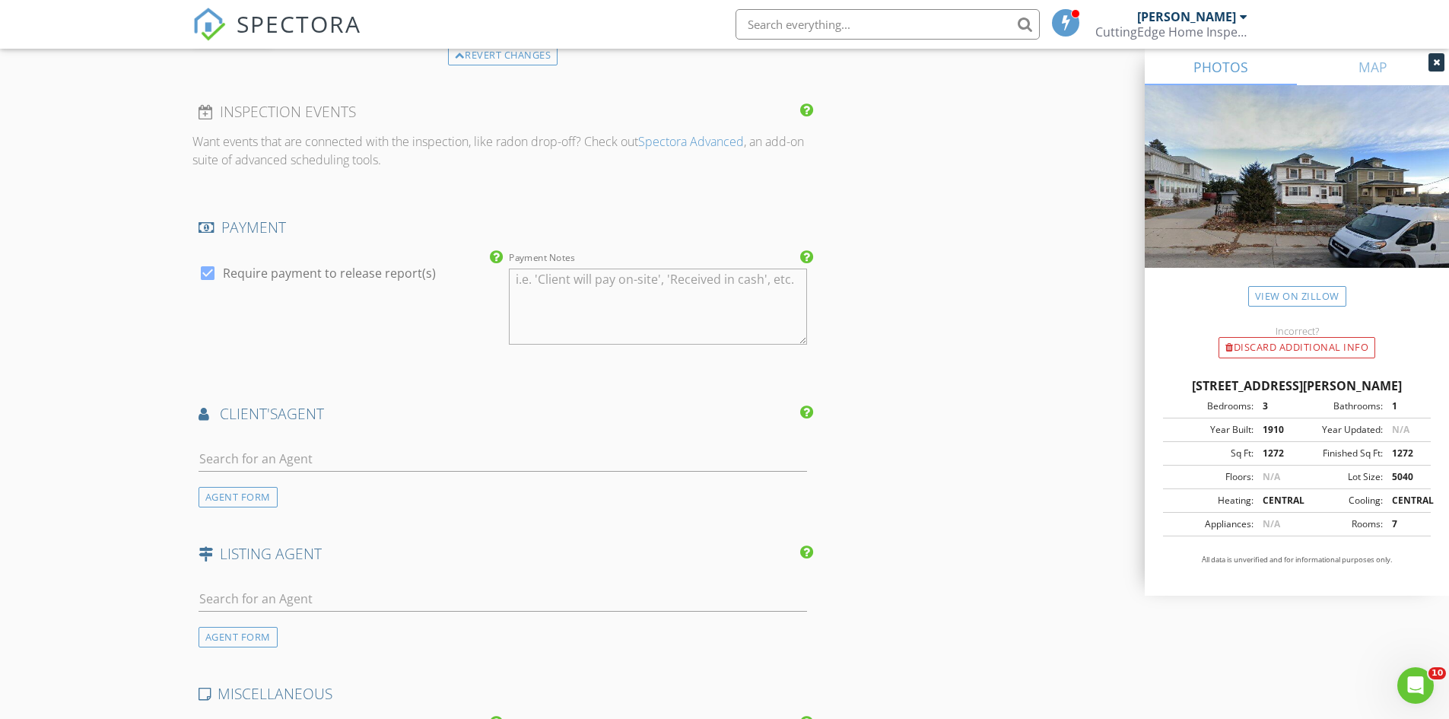
scroll to position [1749, 0]
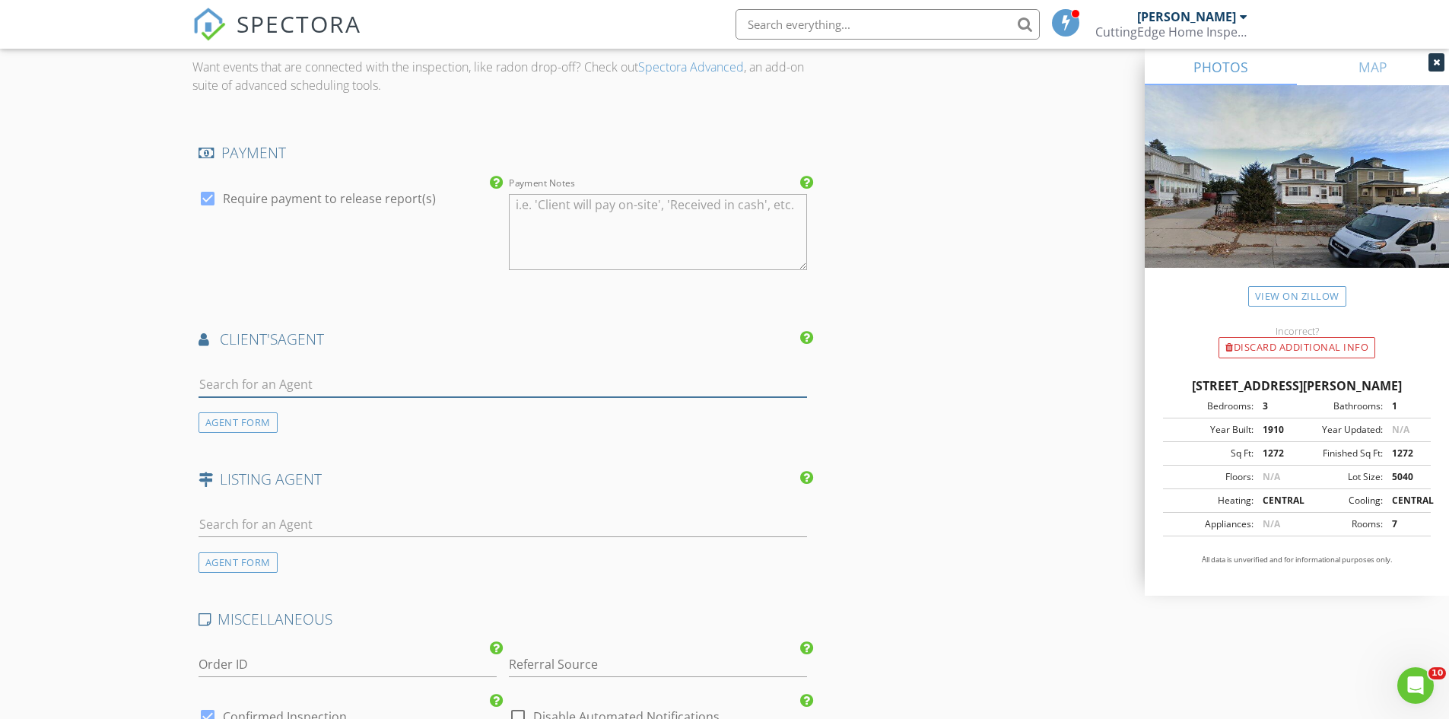
click at [310, 376] on input "text" at bounding box center [502, 384] width 609 height 25
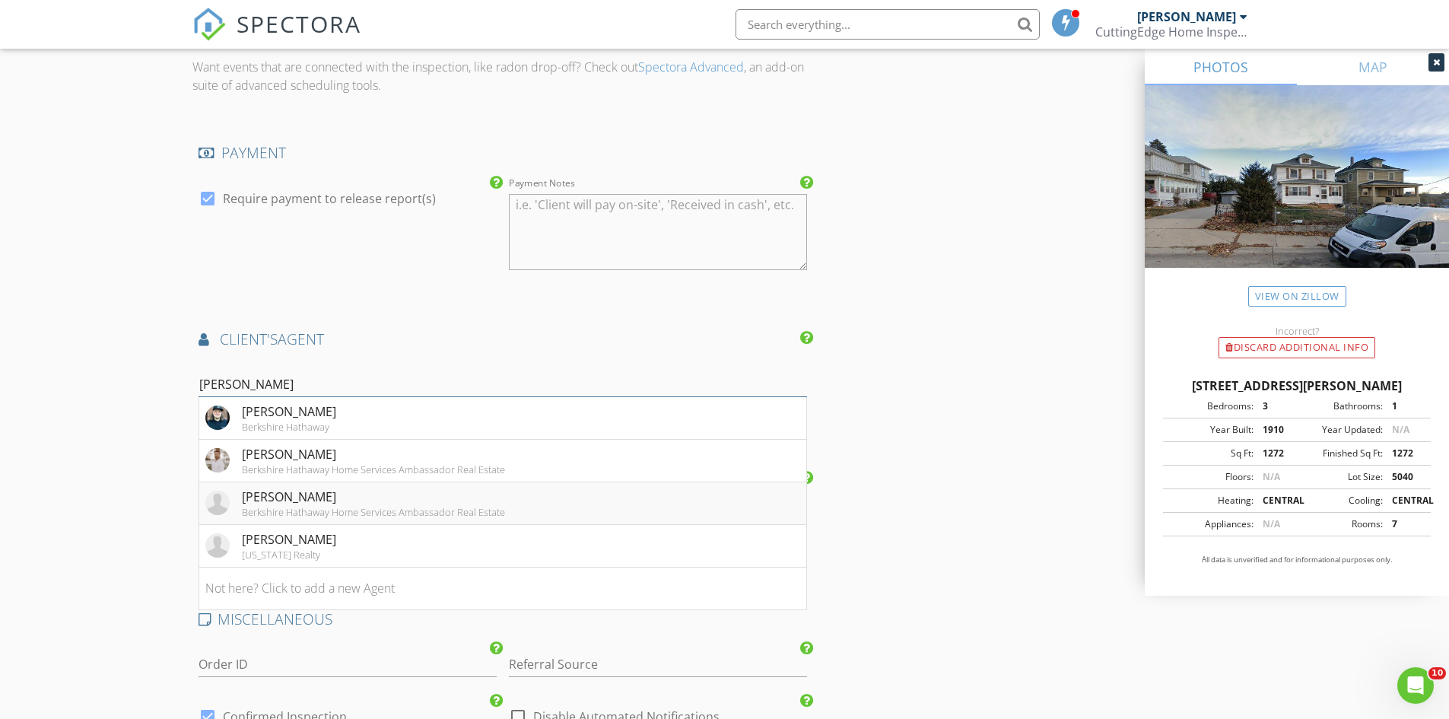
type input "mike"
click at [327, 500] on div "Mikey Stanton" at bounding box center [373, 496] width 263 height 18
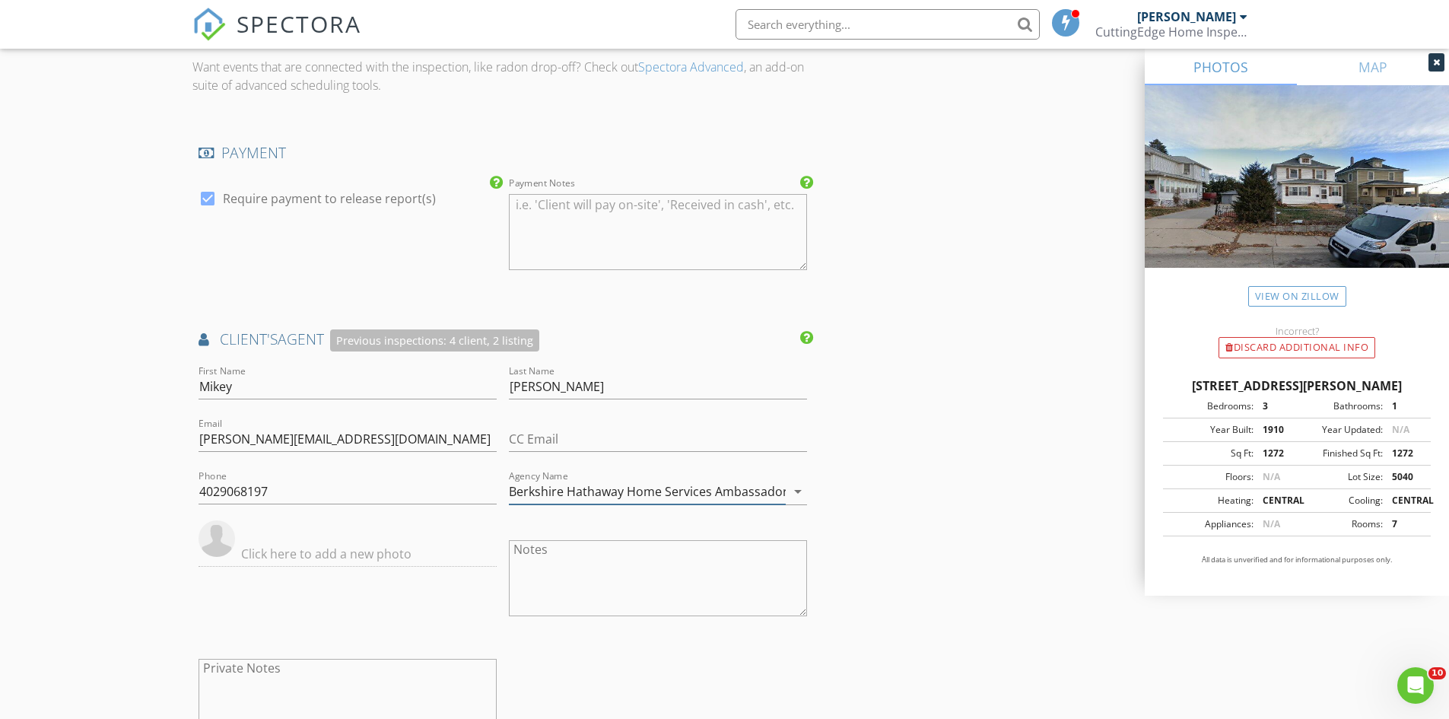
click at [719, 485] on input "Berkshire Hathaway Home Services Ambassador Real Estate" at bounding box center [647, 491] width 277 height 25
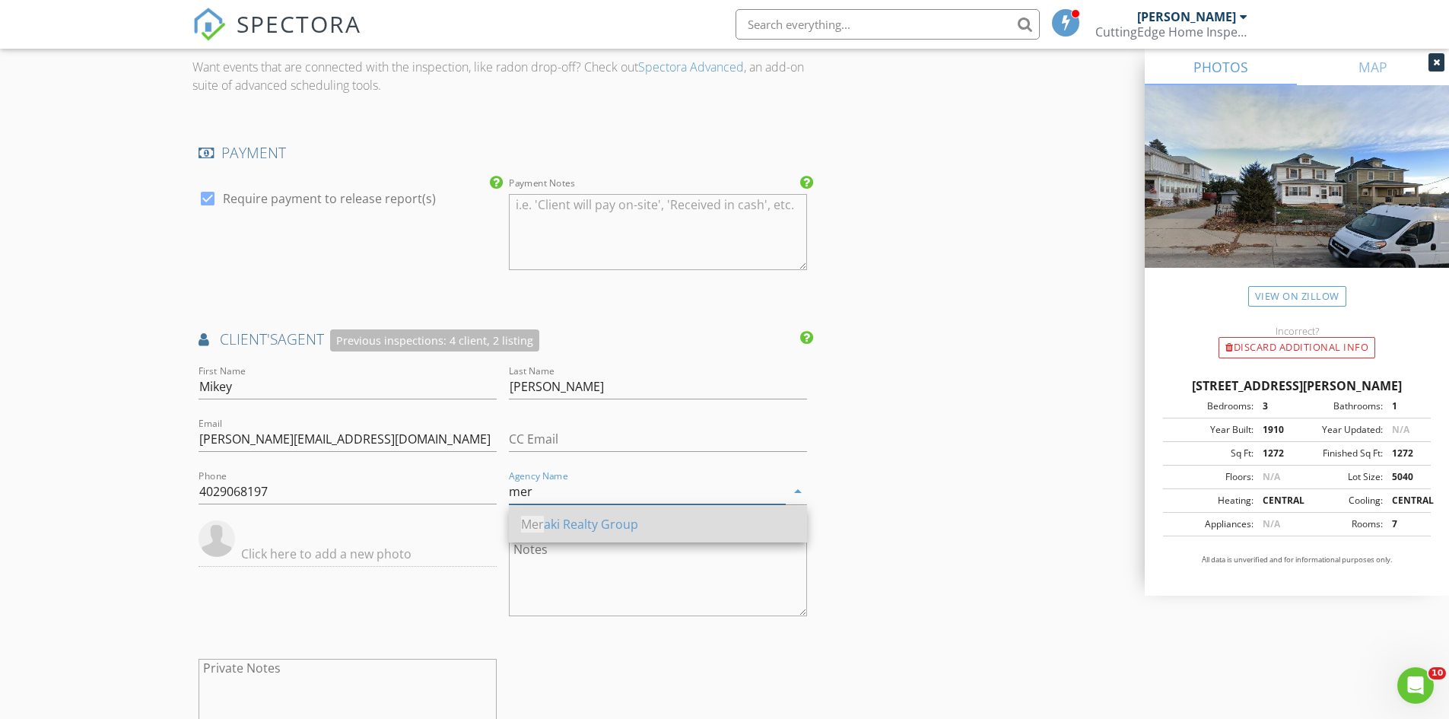
click at [748, 511] on div "Mer aki Realty Group" at bounding box center [658, 524] width 274 height 37
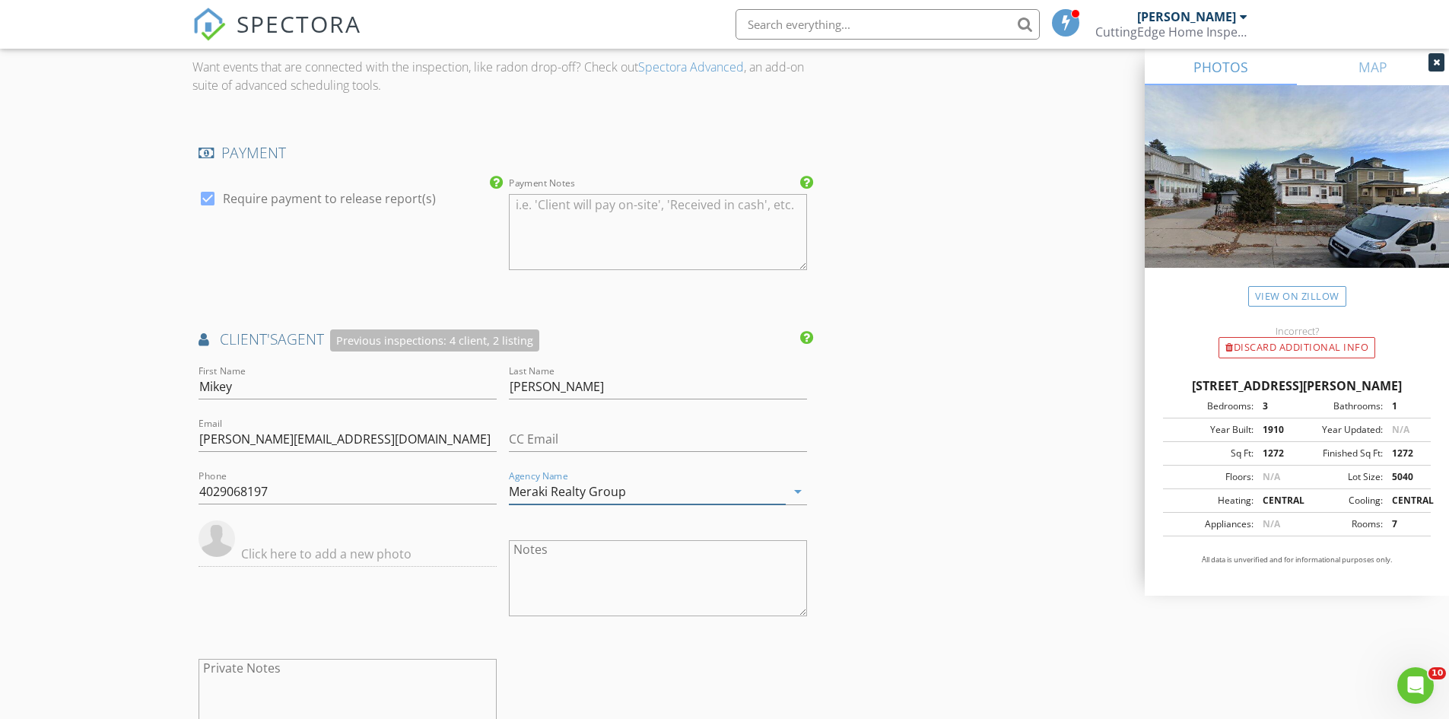
type input "Meraki Realty Group"
click at [219, 487] on input "4029068197" at bounding box center [347, 491] width 298 height 25
type input "402-906-8197"
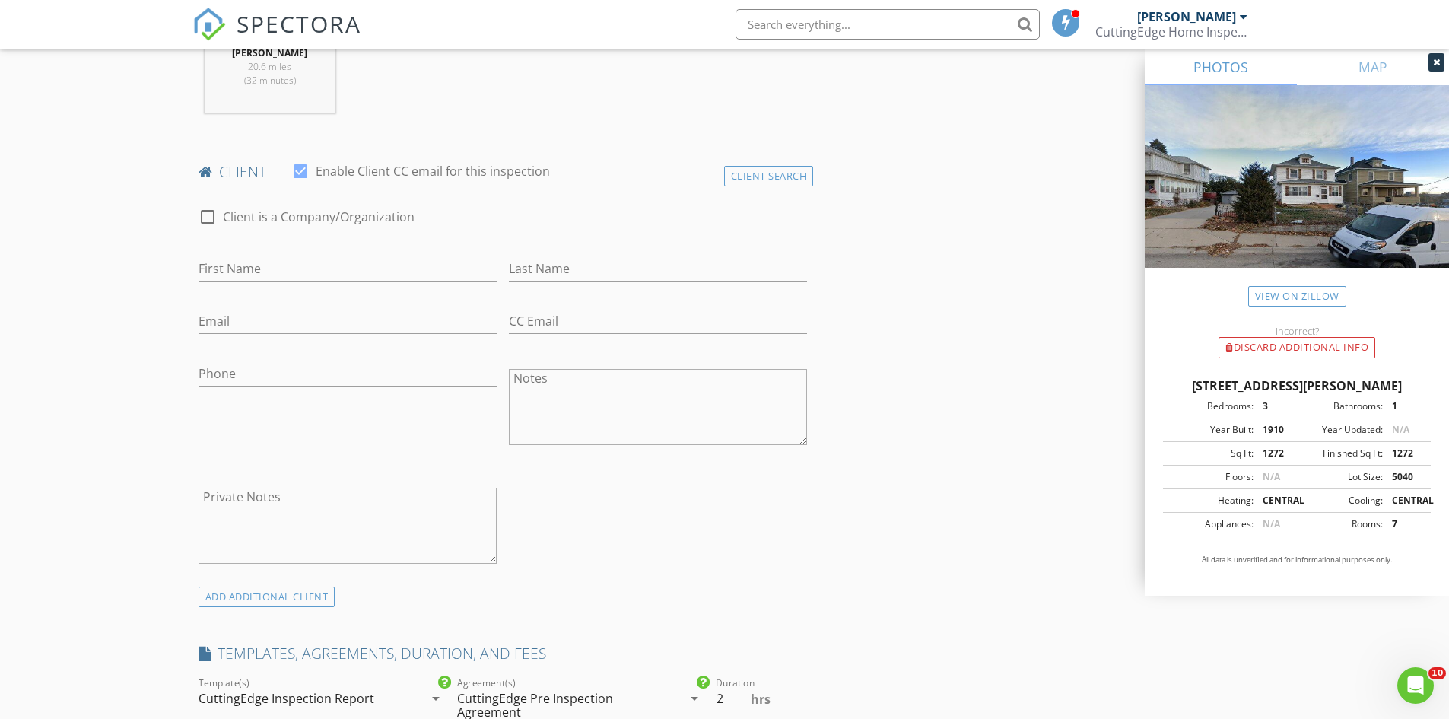
scroll to position [689, 0]
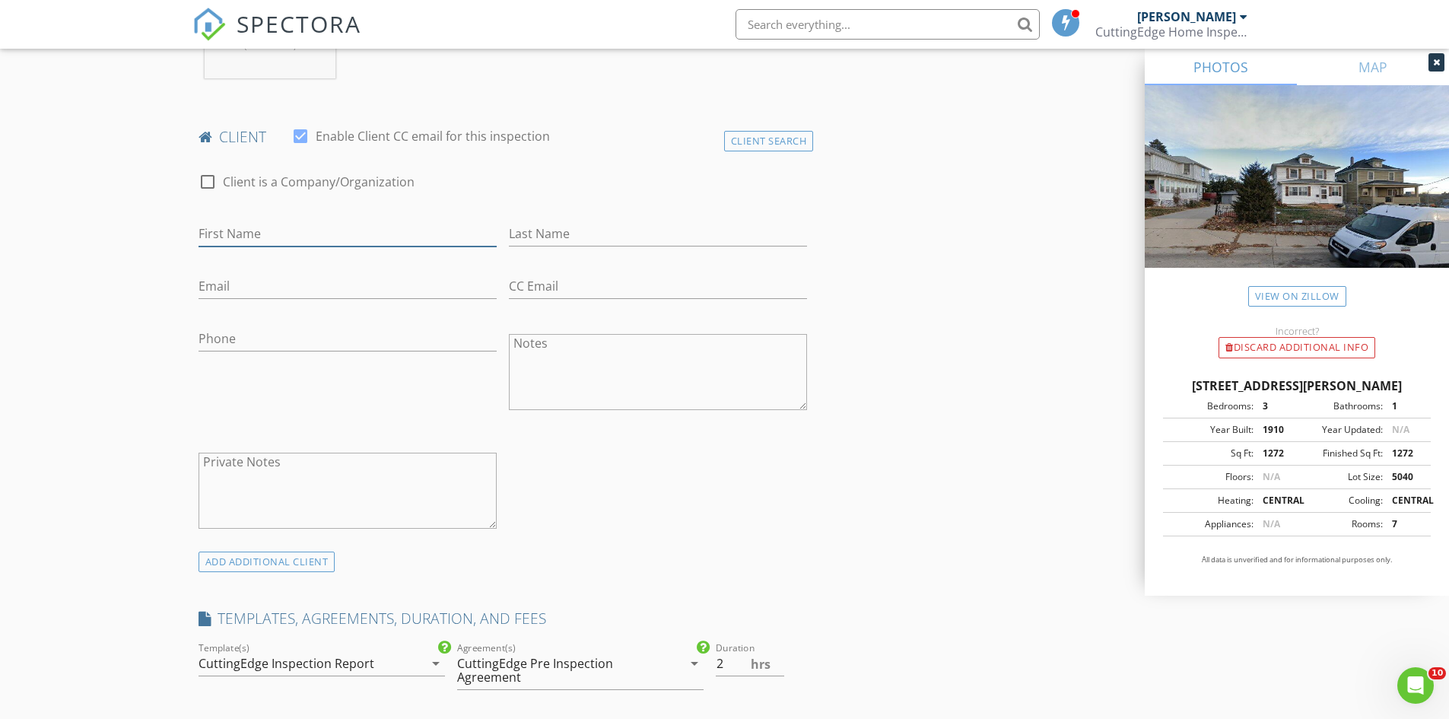
click at [351, 243] on input "First Name" at bounding box center [347, 233] width 298 height 25
click at [281, 233] on input "First Name" at bounding box center [347, 233] width 298 height 25
type input "Crystal"
click at [675, 233] on input "Last Name" at bounding box center [658, 233] width 298 height 25
type input "Chavez"
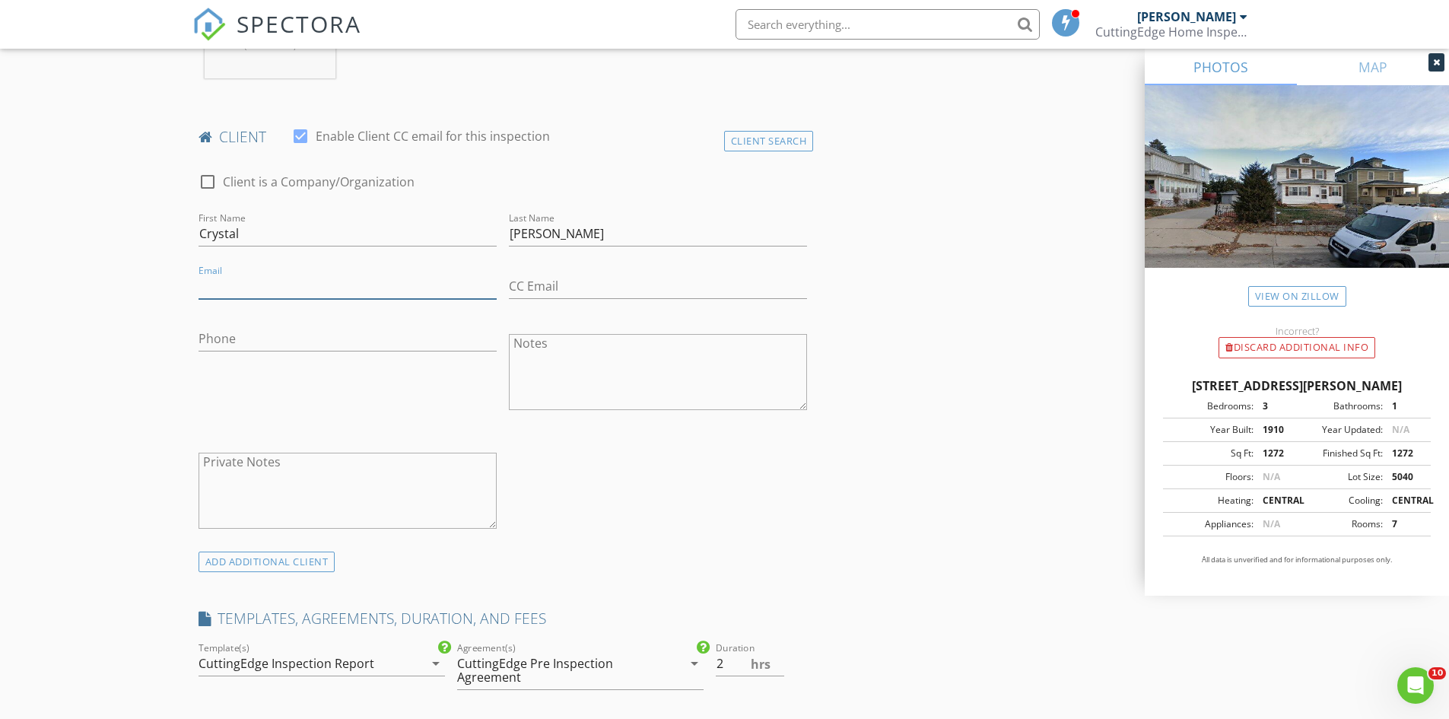
click at [324, 277] on input "Email" at bounding box center [347, 286] width 298 height 25
type input "crystal_chavez75@yahoo.com"
click at [317, 332] on input "Phone" at bounding box center [347, 338] width 298 height 25
type input "402-490-2563"
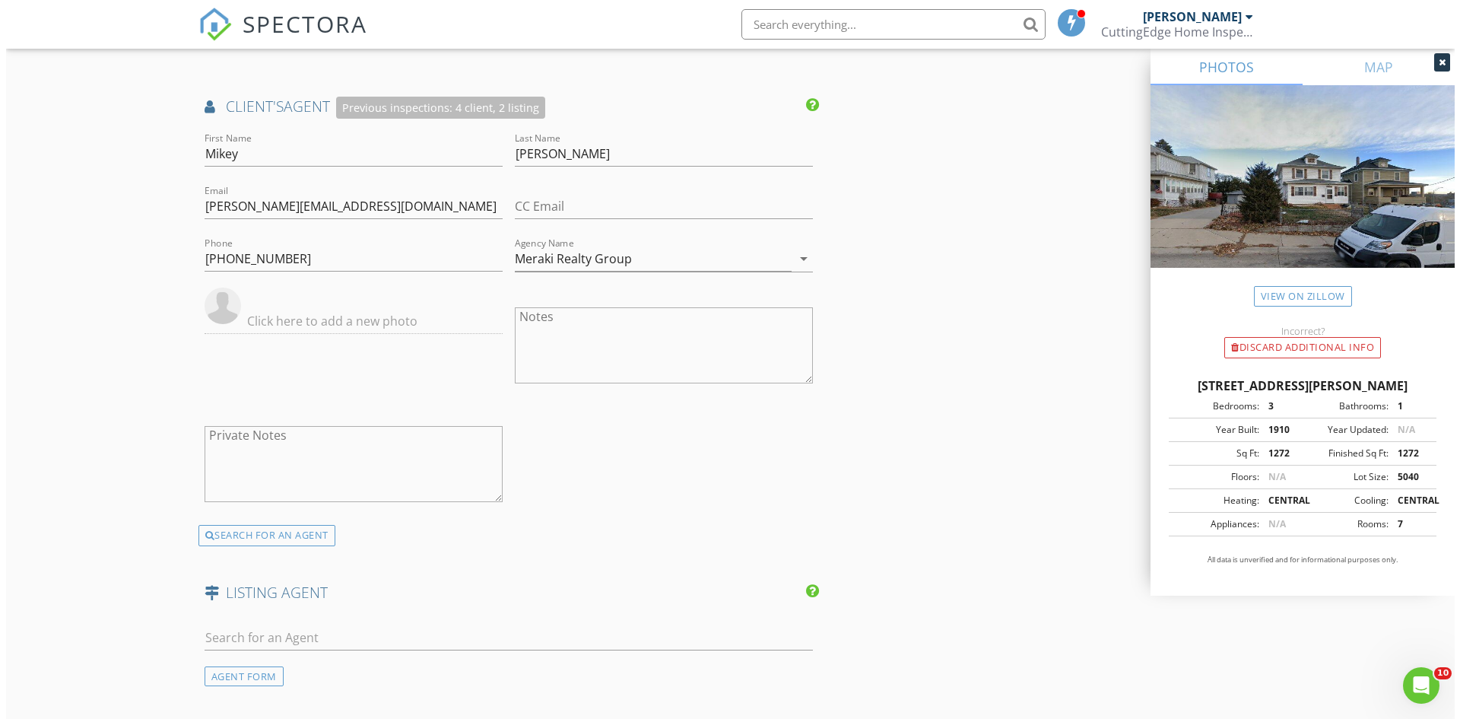
scroll to position [2514, 0]
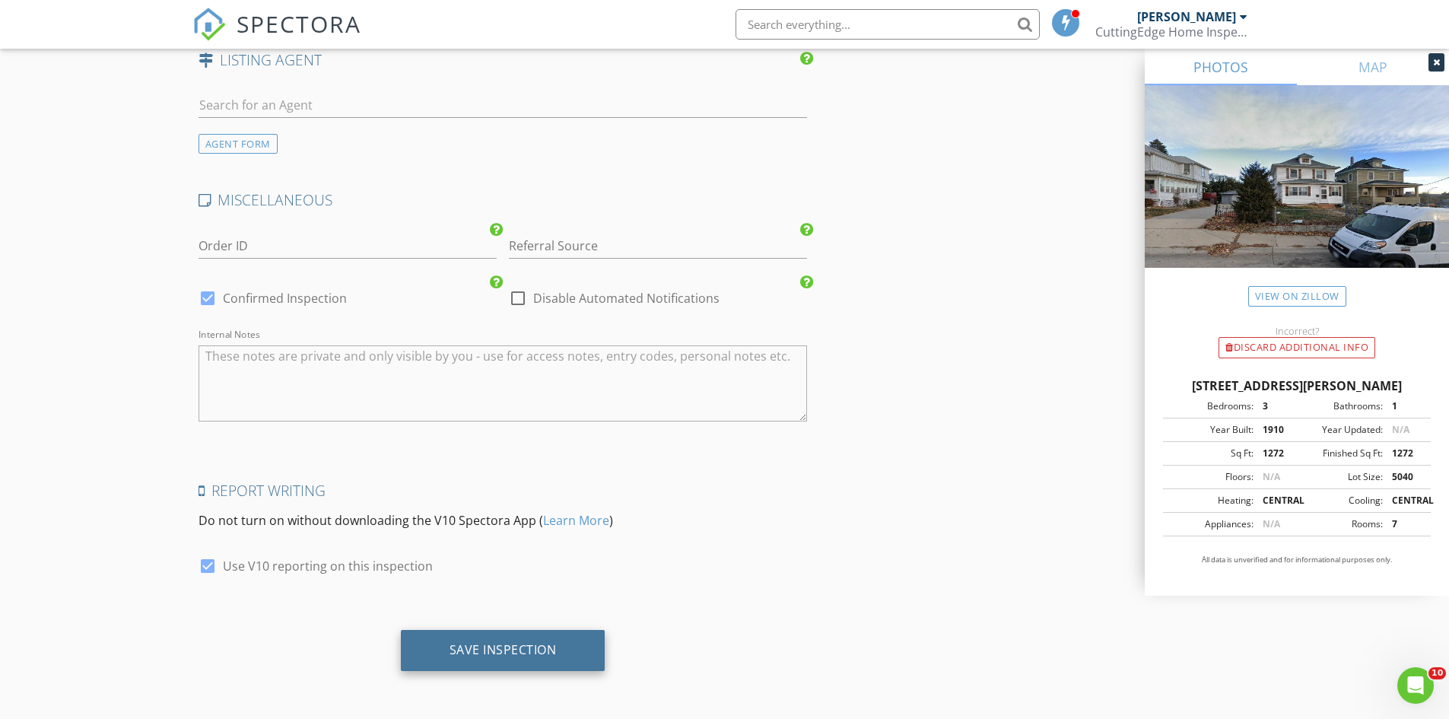
click at [494, 645] on div "Save Inspection" at bounding box center [502, 649] width 107 height 15
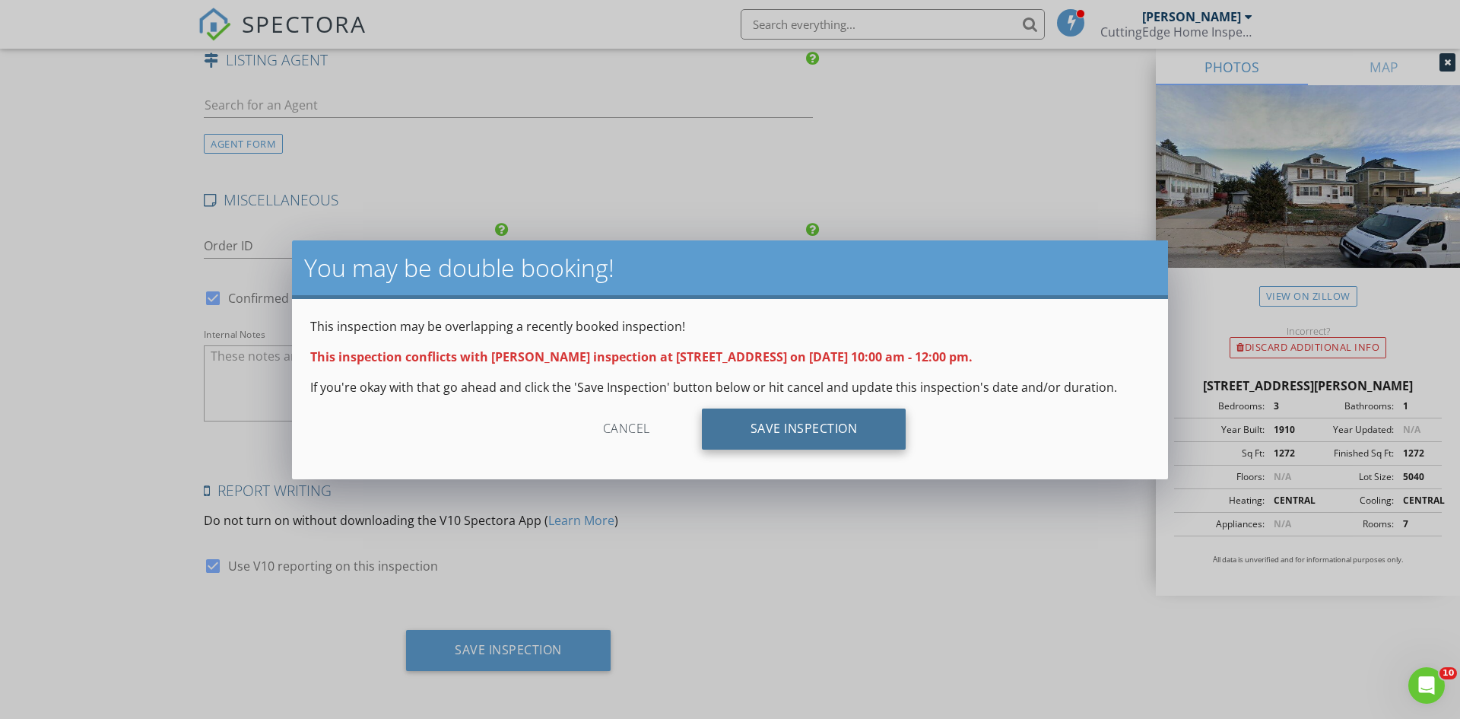
click at [743, 425] on div "Save Inspection" at bounding box center [804, 428] width 205 height 41
